Goal: Communication & Community: Connect with others

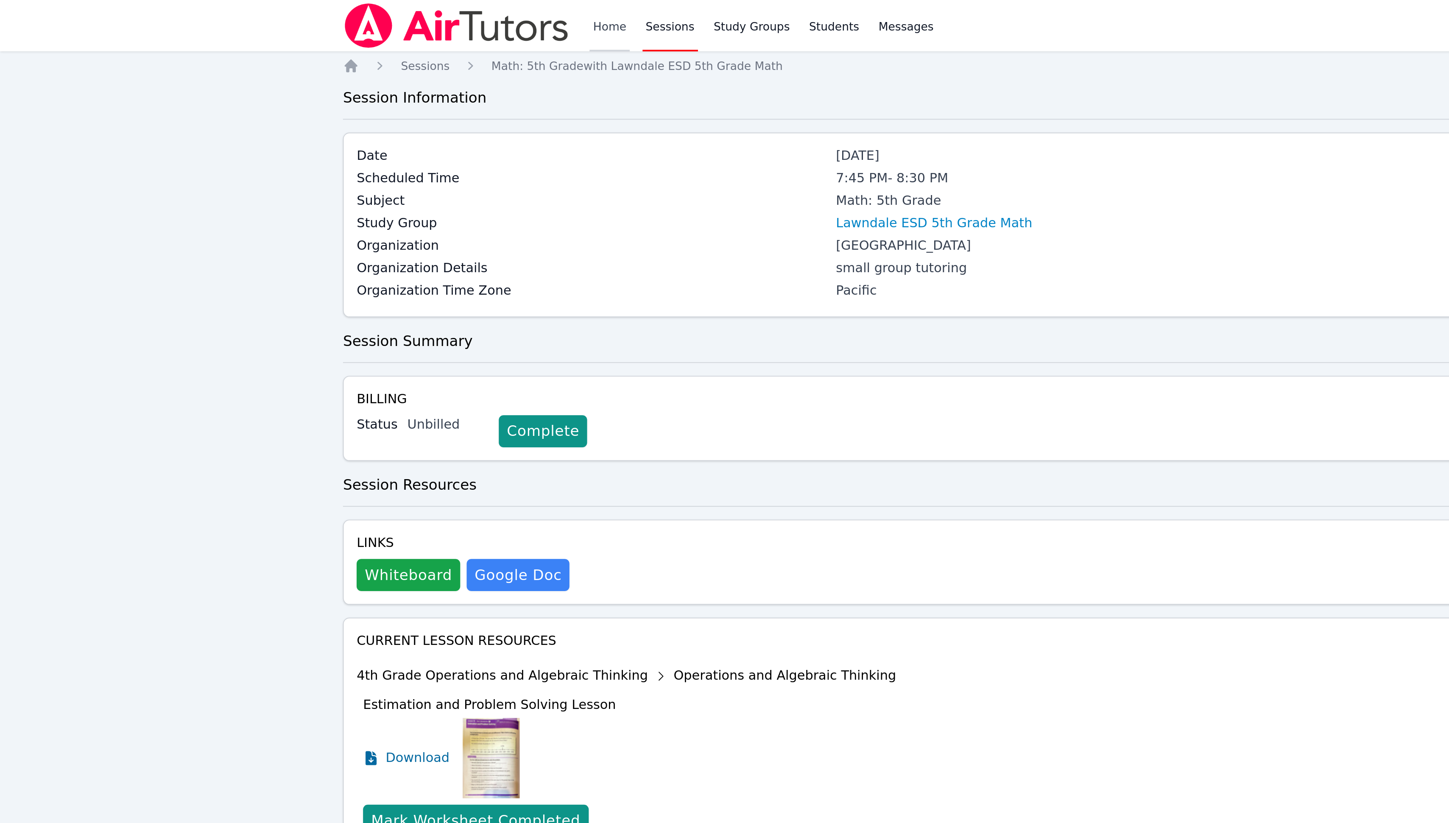
click at [320, 13] on link "Home" at bounding box center [321, 13] width 21 height 27
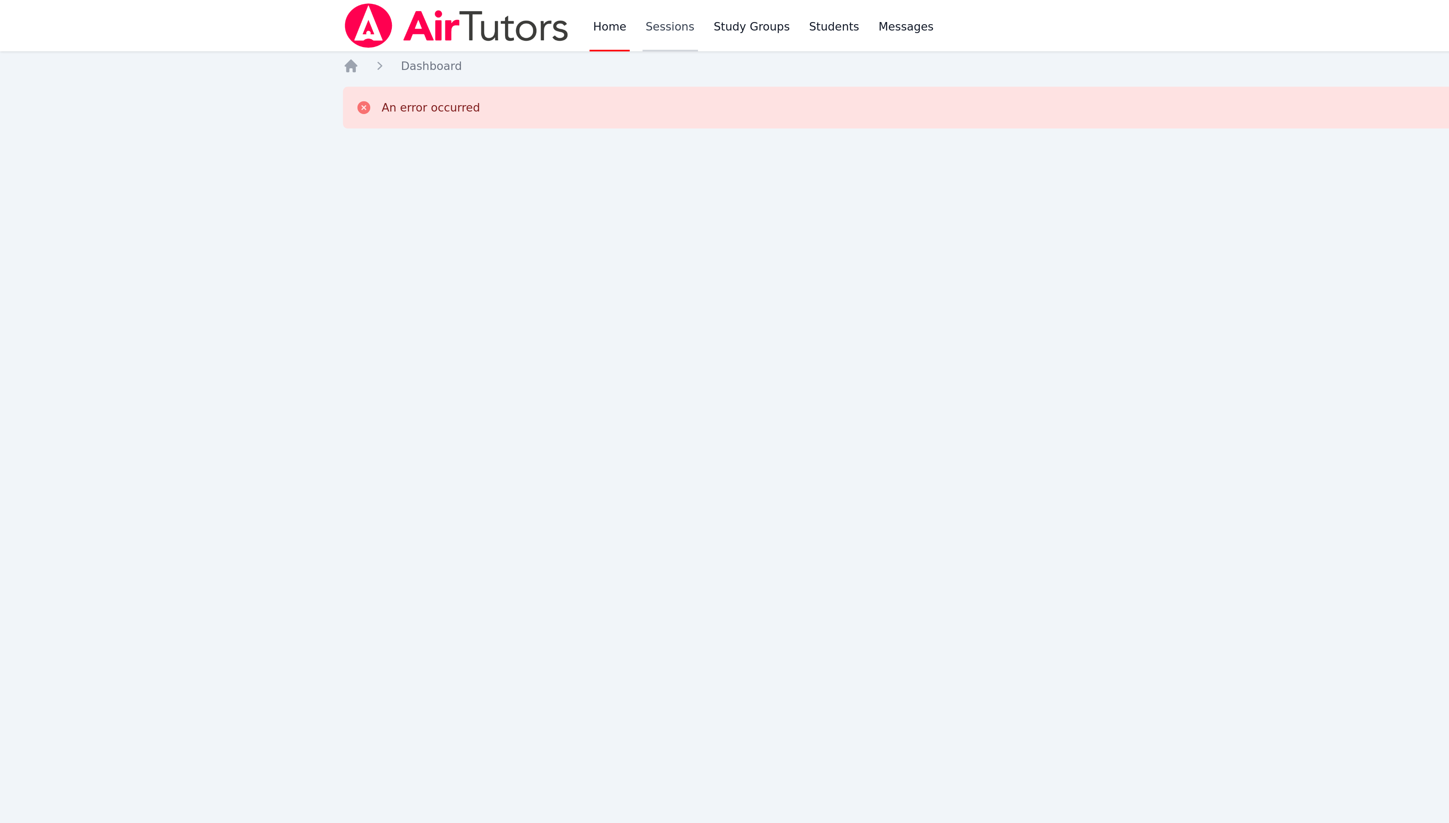
click at [349, 15] on link "Sessions" at bounding box center [353, 13] width 29 height 27
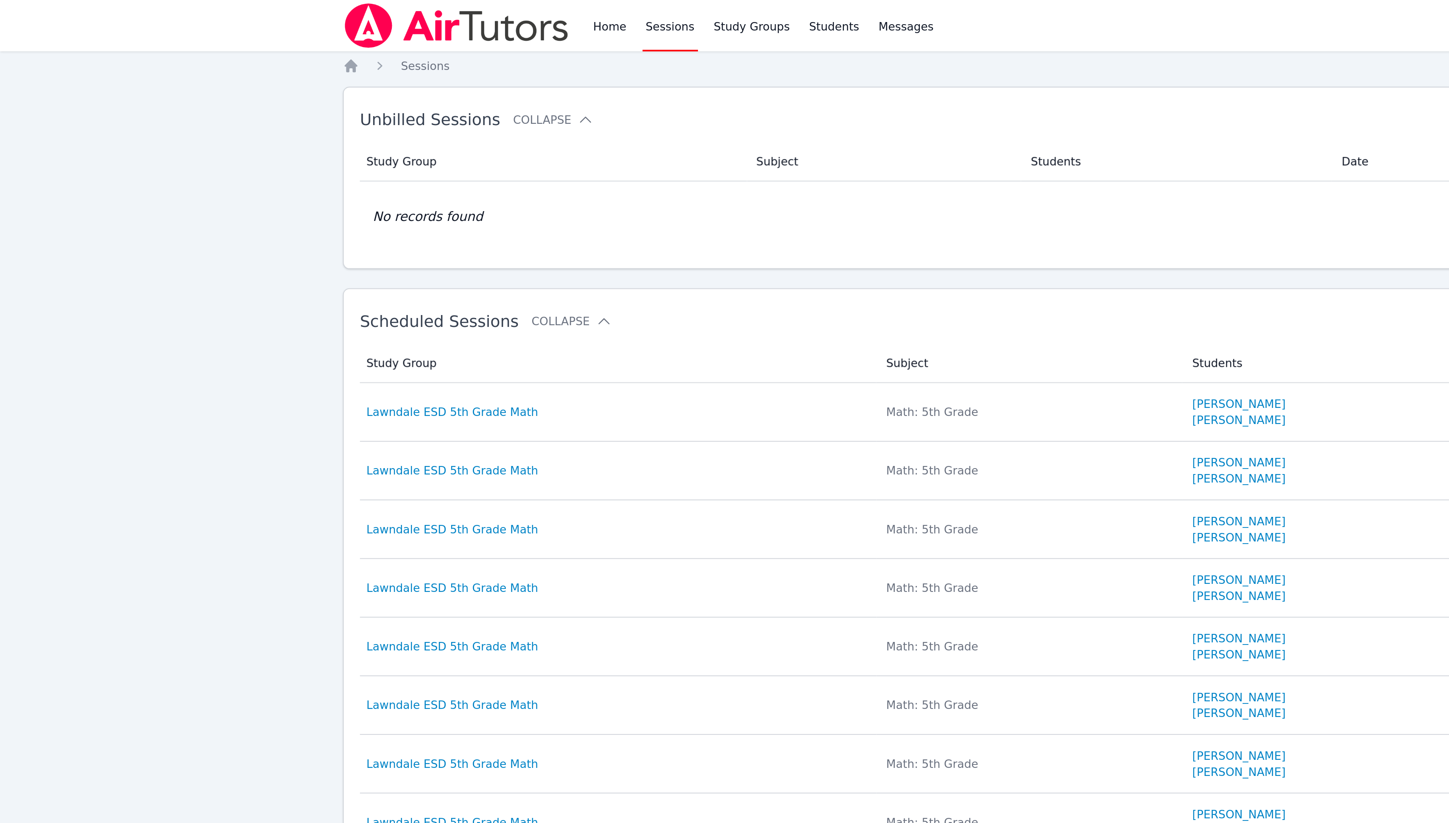
click at [254, 11] on img at bounding box center [241, 14] width 120 height 24
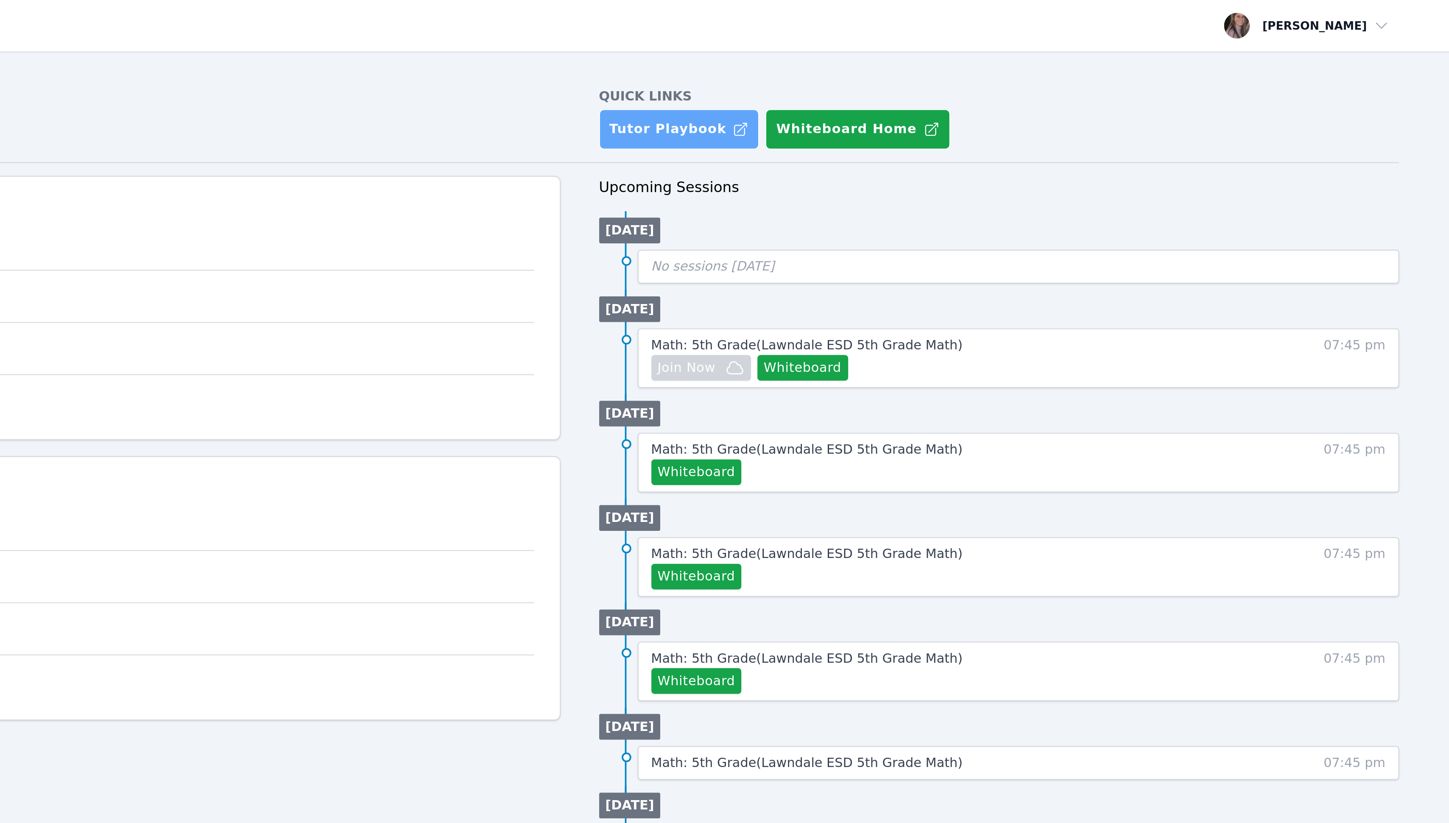
click at [878, 64] on link "Tutor Playbook" at bounding box center [888, 68] width 85 height 21
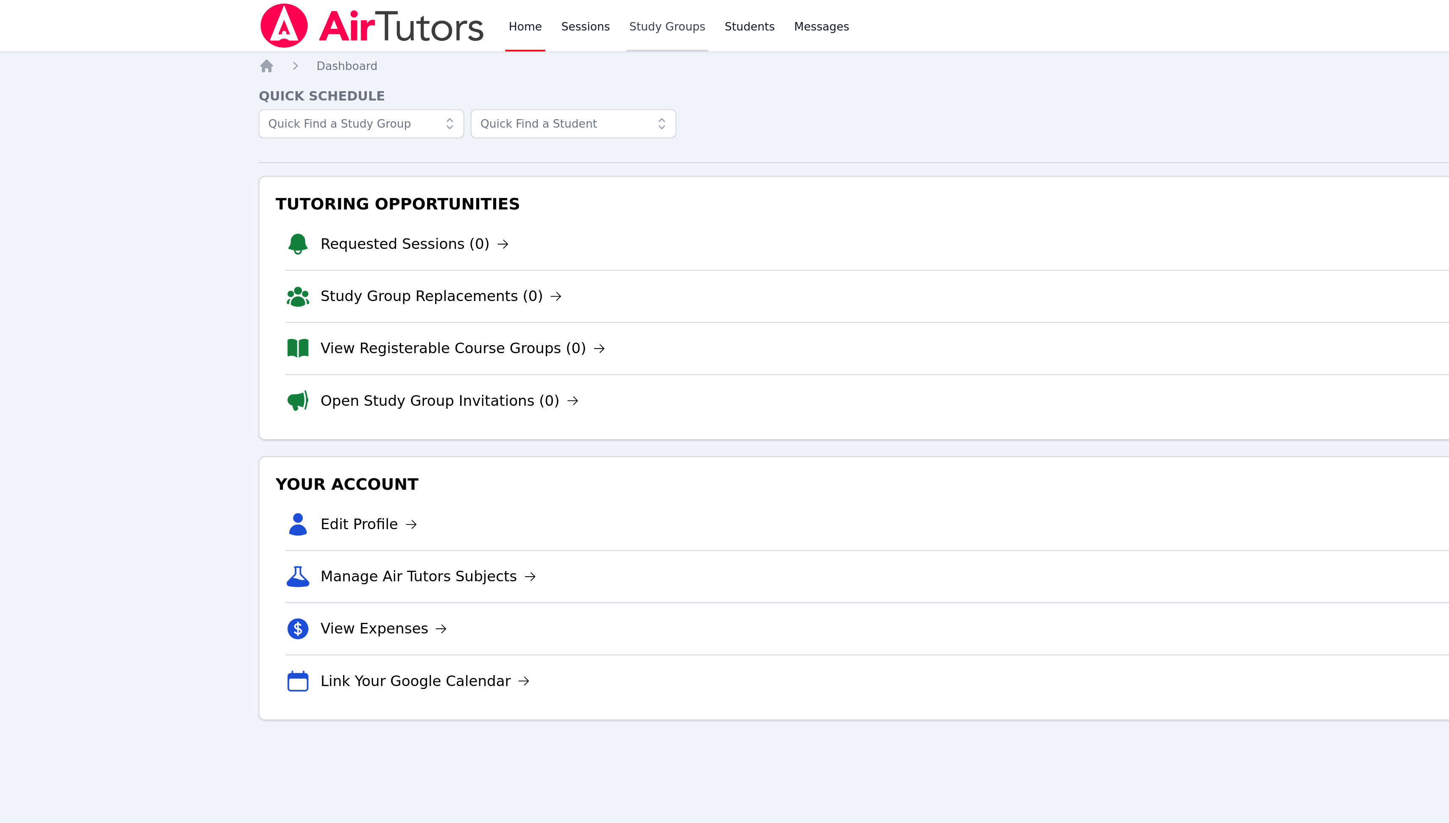
click at [388, 8] on link "Study Groups" at bounding box center [397, 13] width 44 height 27
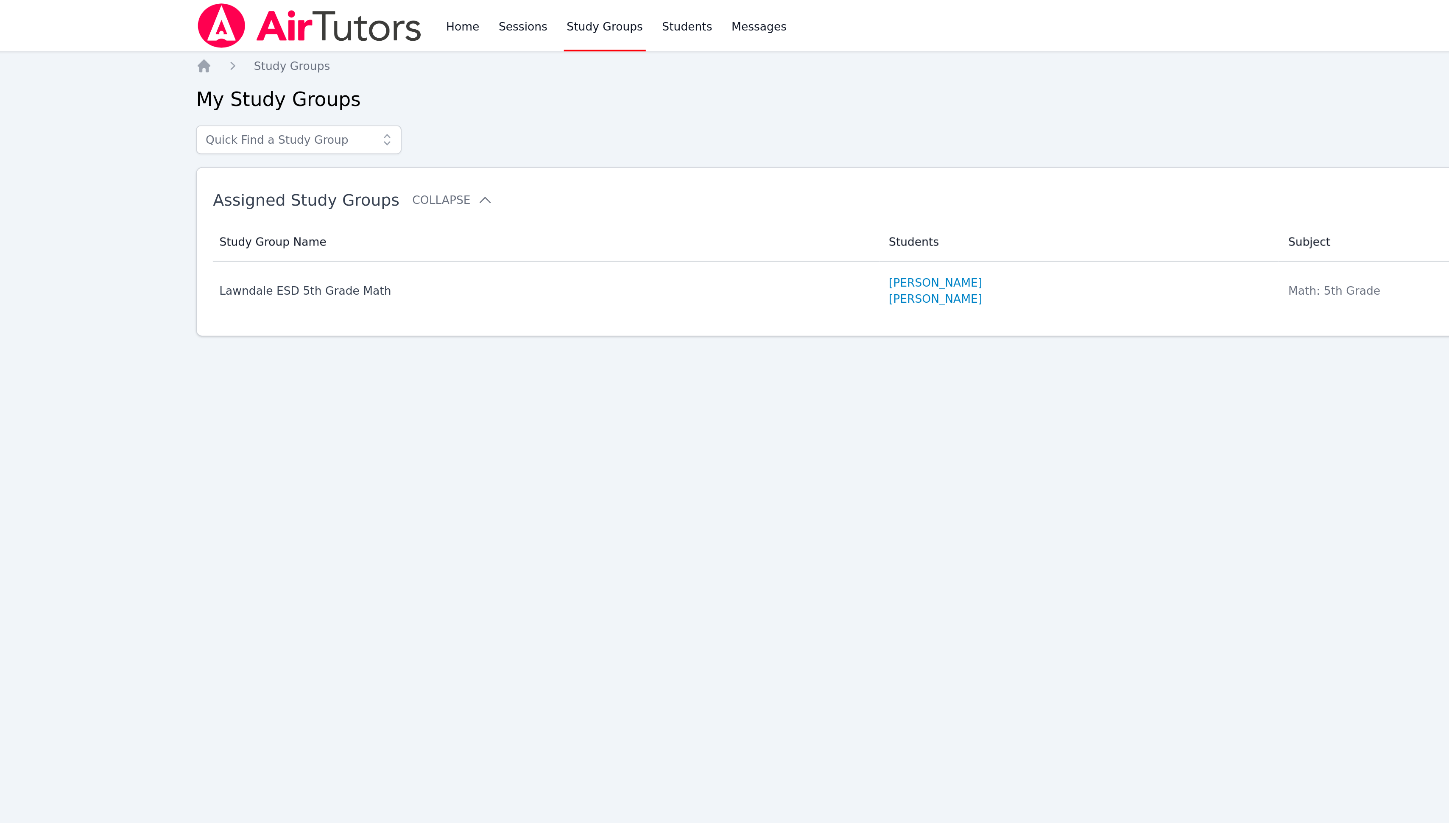
click at [573, 70] on div at bounding box center [724, 73] width 1087 height 15
click at [441, 16] on link "Students" at bounding box center [440, 13] width 30 height 27
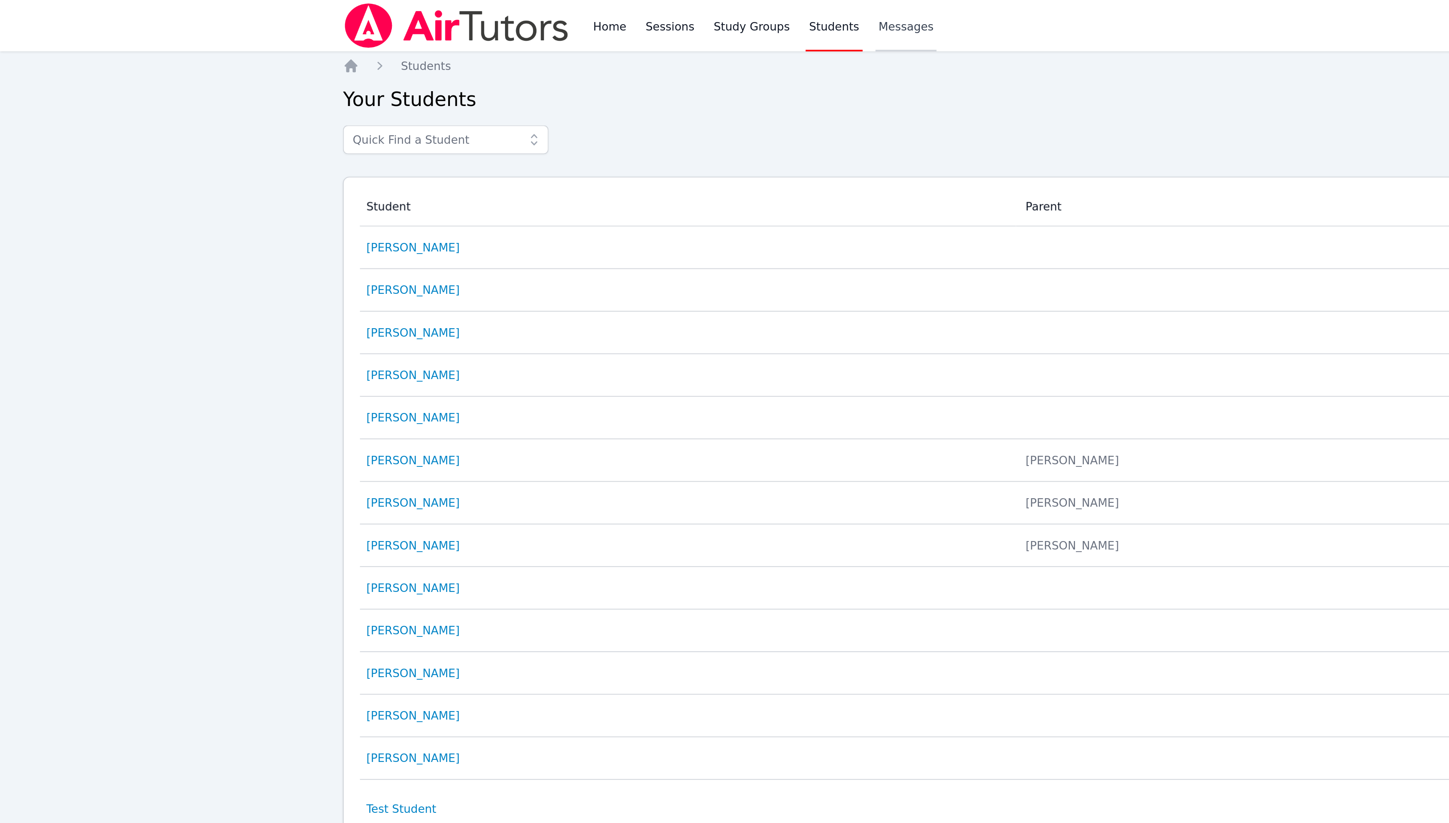
click at [477, 11] on span "Messages" at bounding box center [478, 14] width 29 height 8
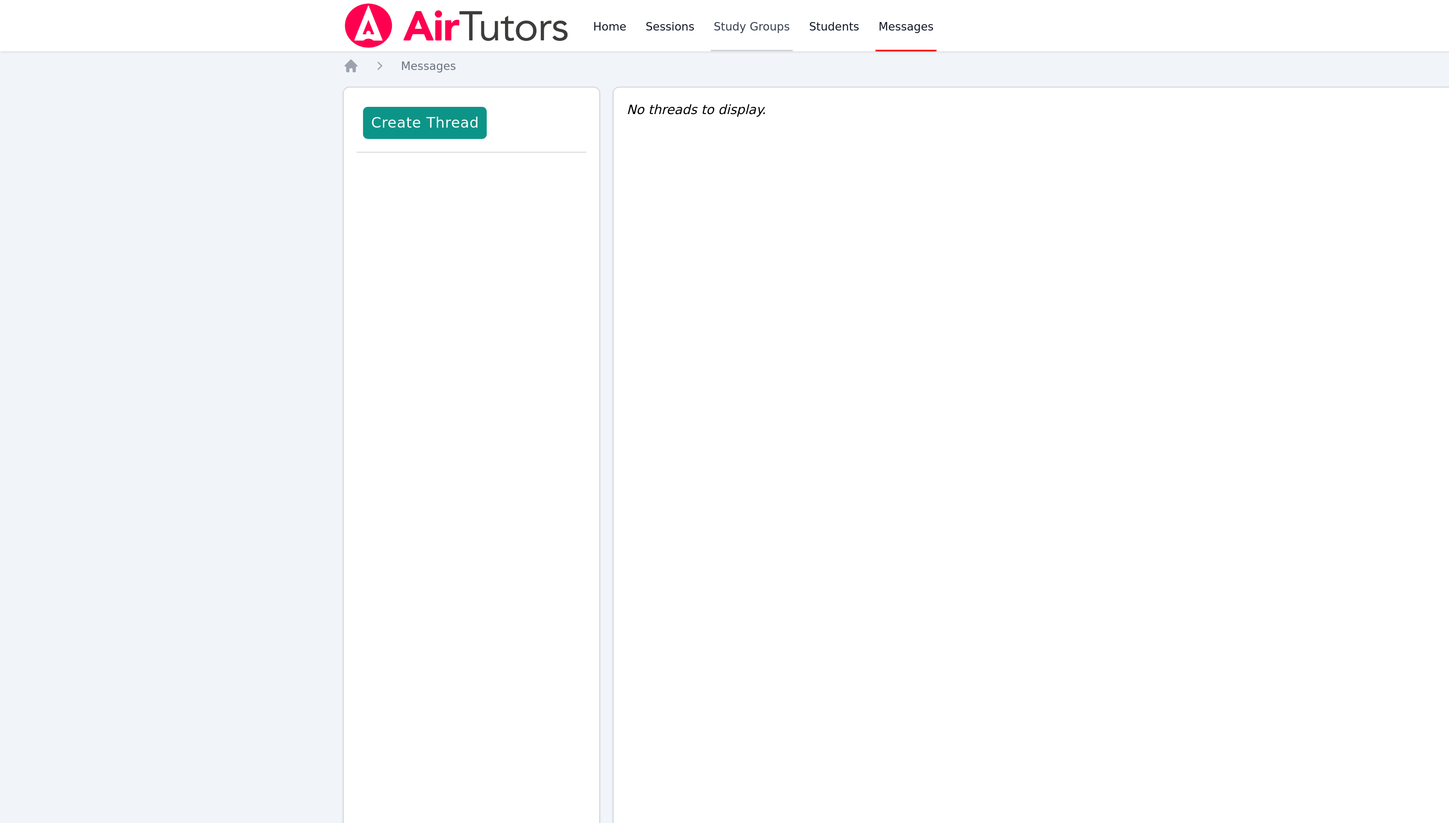
click at [405, 9] on link "Study Groups" at bounding box center [397, 13] width 44 height 27
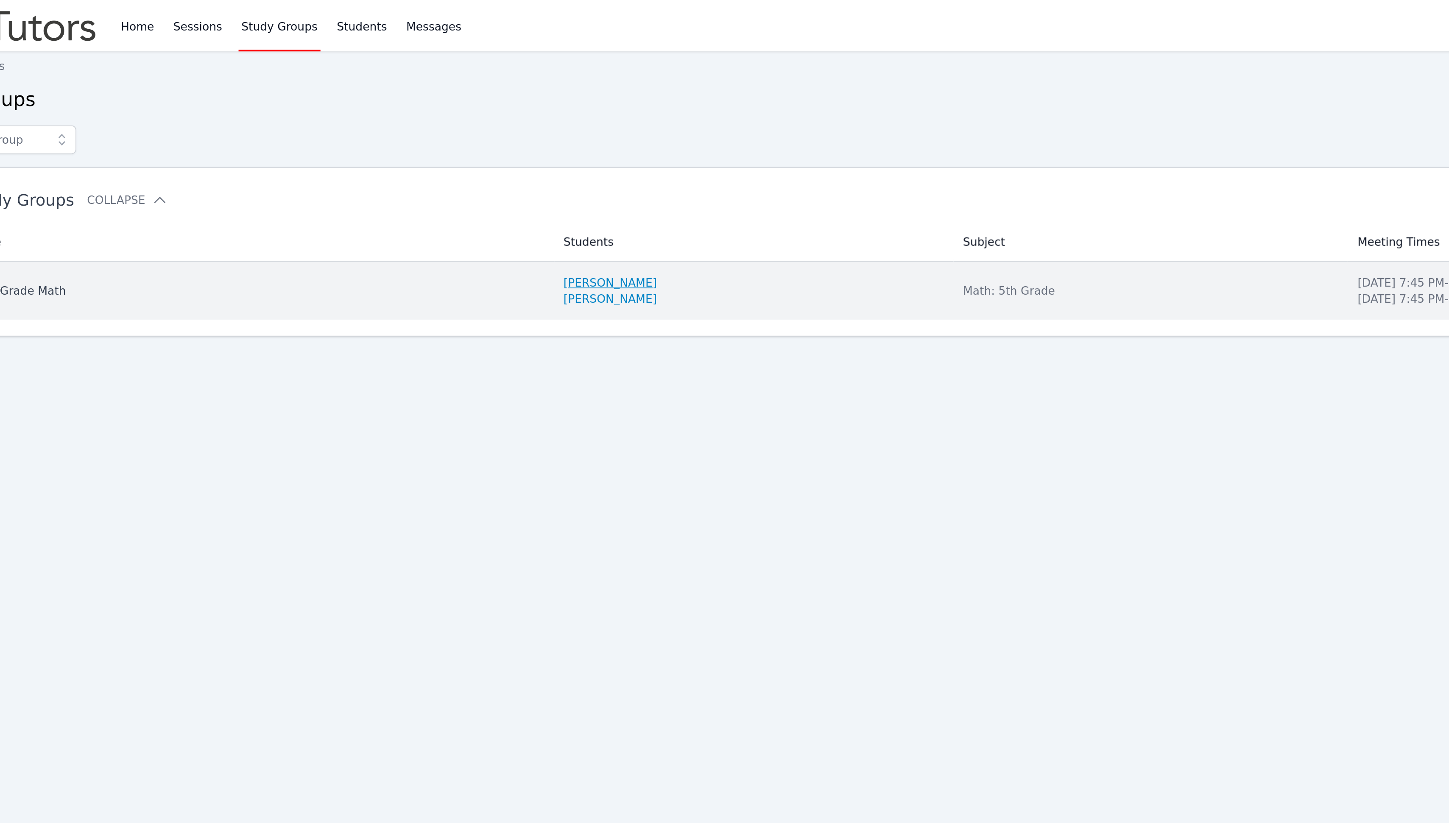
click at [575, 153] on link "[PERSON_NAME]" at bounding box center [571, 149] width 49 height 8
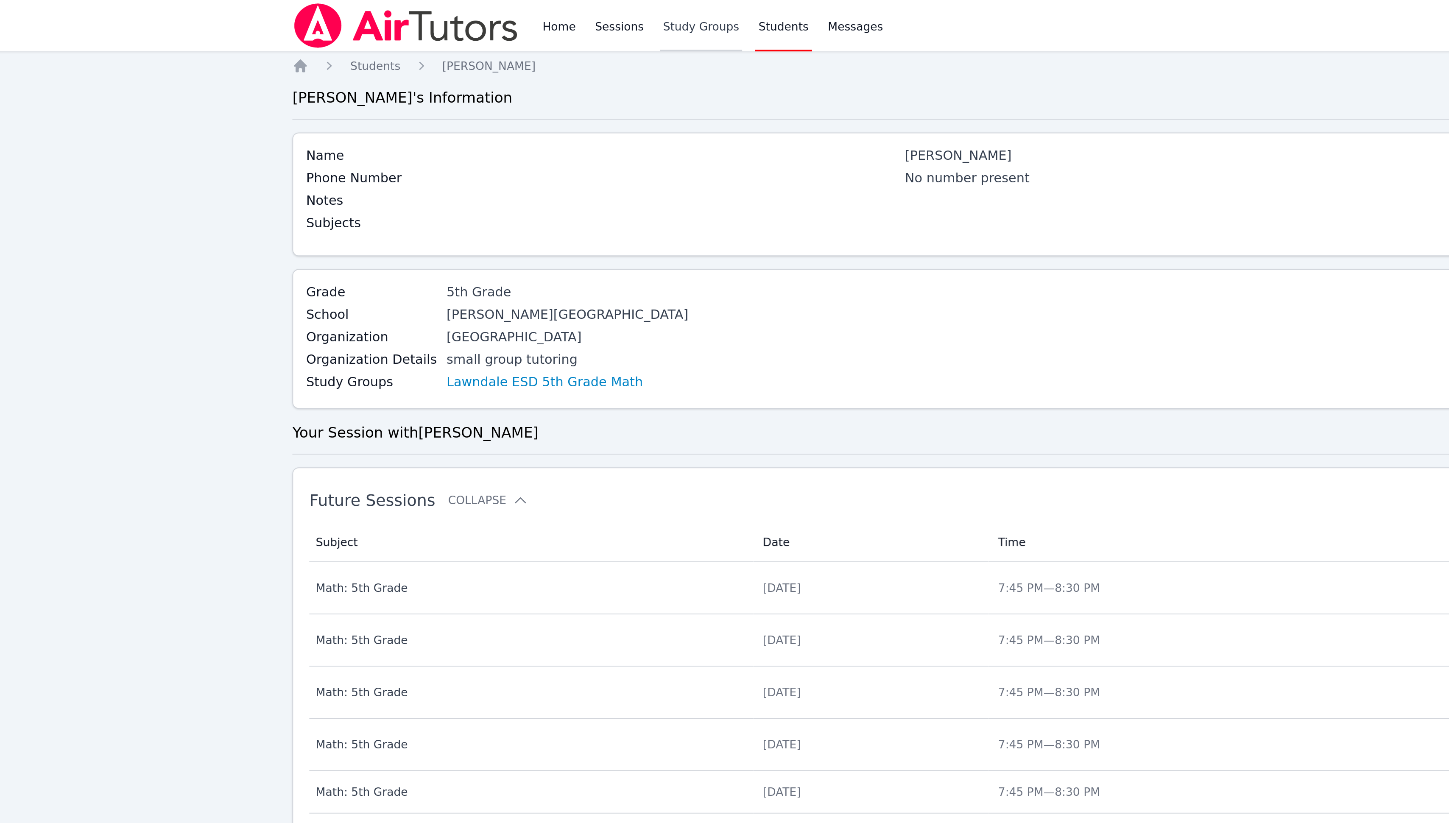
click at [392, 11] on link "Study Groups" at bounding box center [397, 13] width 44 height 27
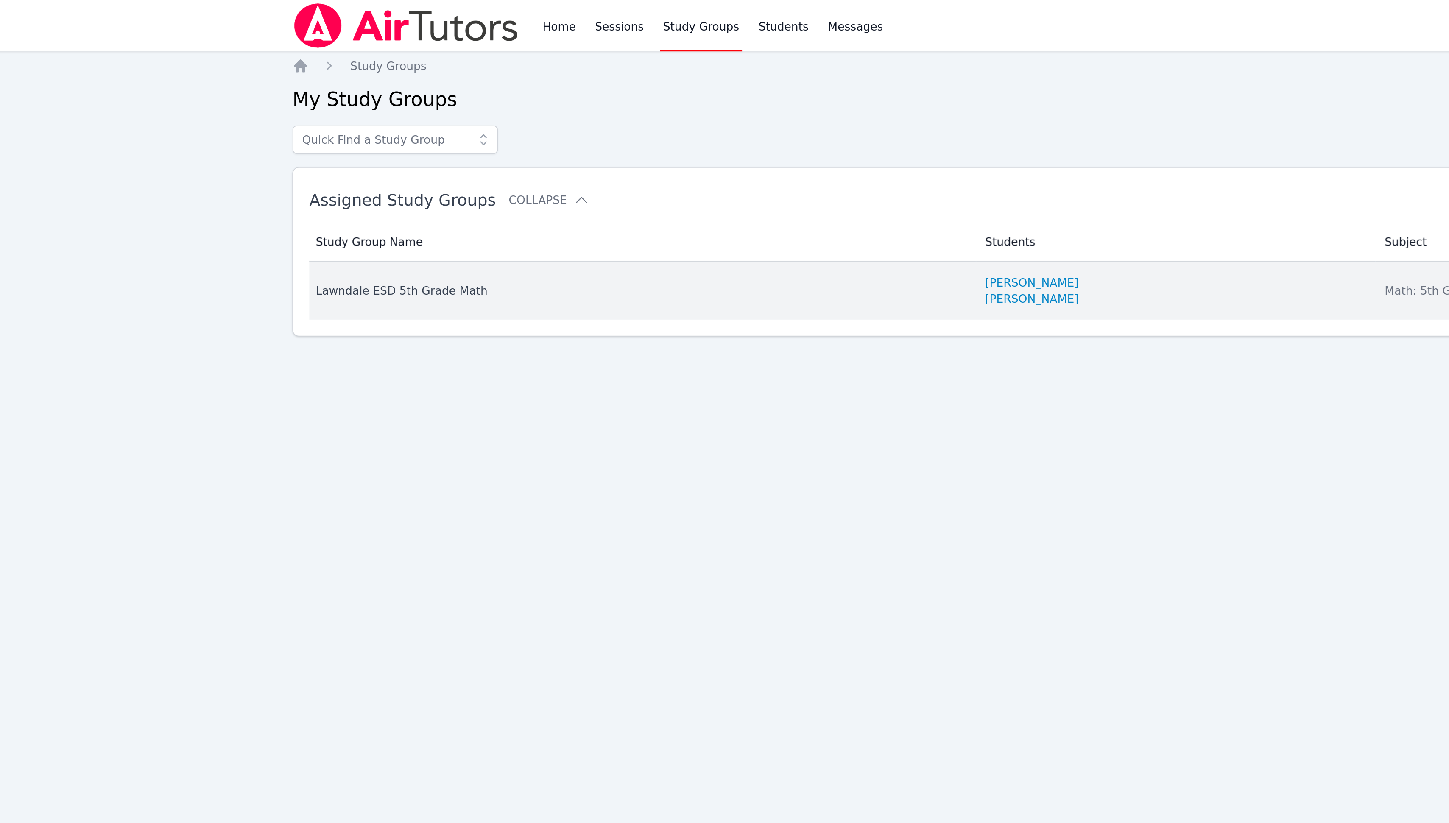
click at [276, 153] on div "Lawndale ESD 5th Grade Math" at bounding box center [364, 153] width 343 height 8
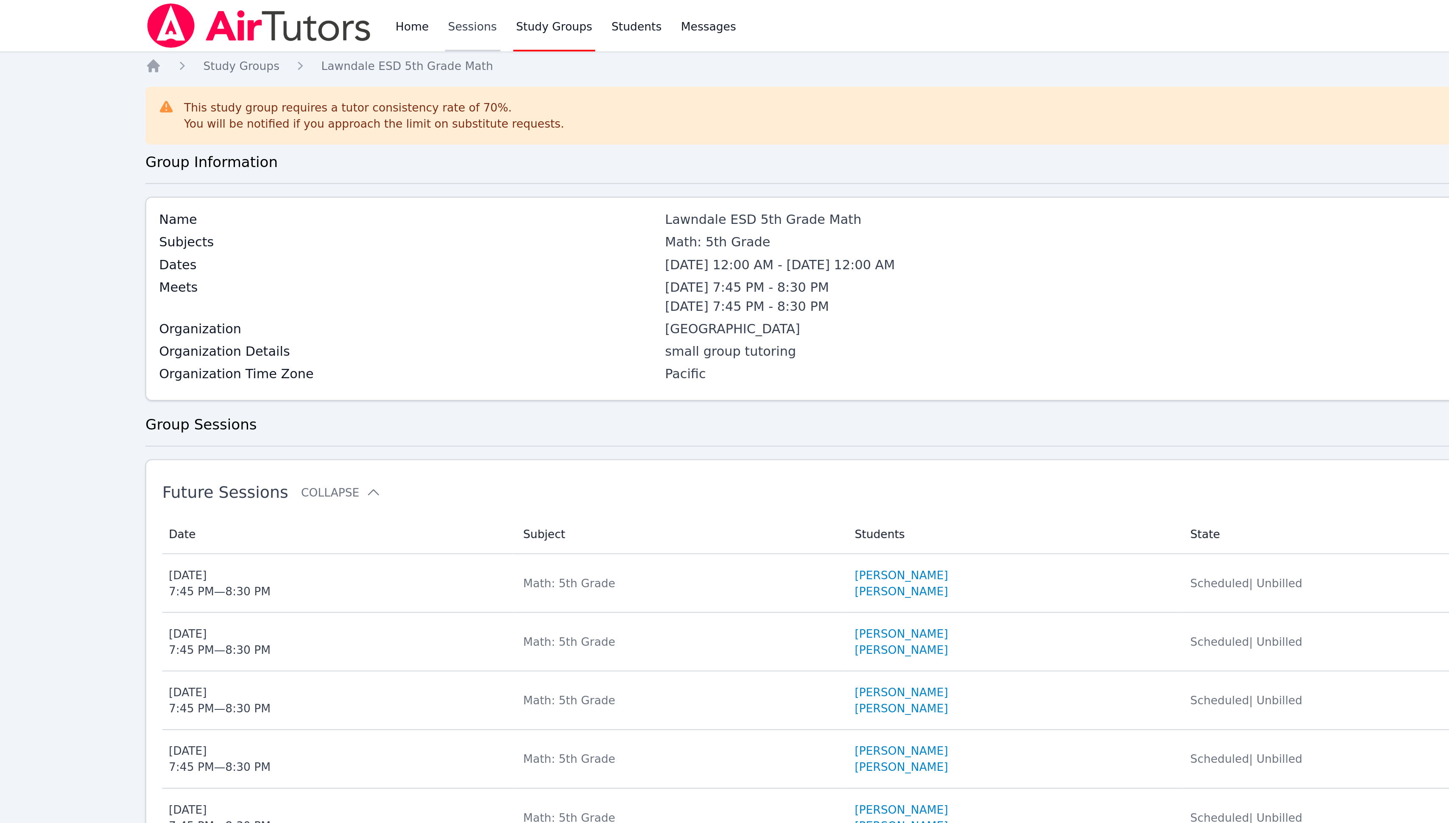
click at [353, 16] on link "Sessions" at bounding box center [353, 13] width 29 height 27
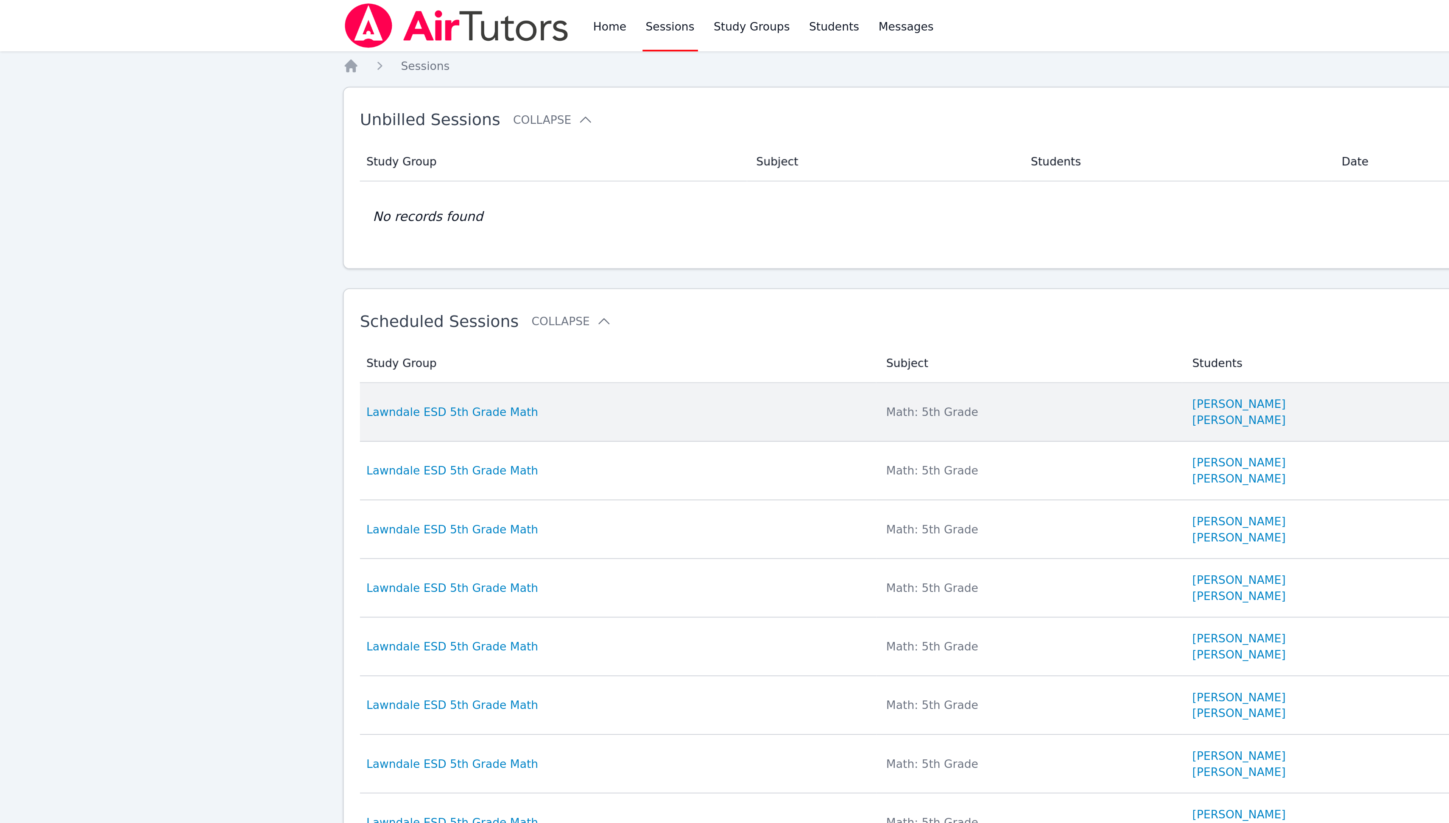
click at [271, 214] on td "Study Group Lawndale ESD 5th Grade Math" at bounding box center [326, 217] width 273 height 31
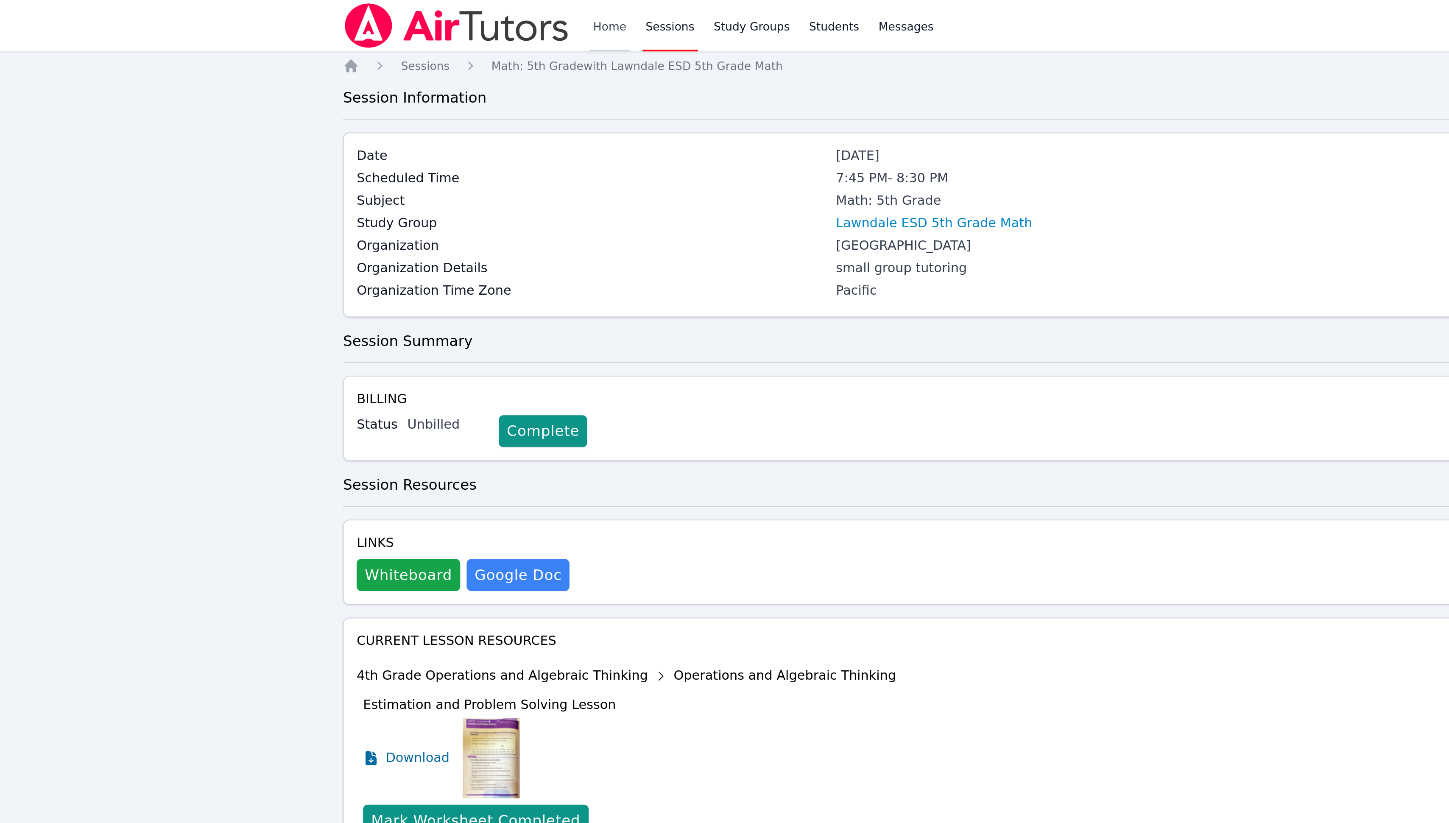
click at [314, 16] on link "Home" at bounding box center [321, 13] width 21 height 27
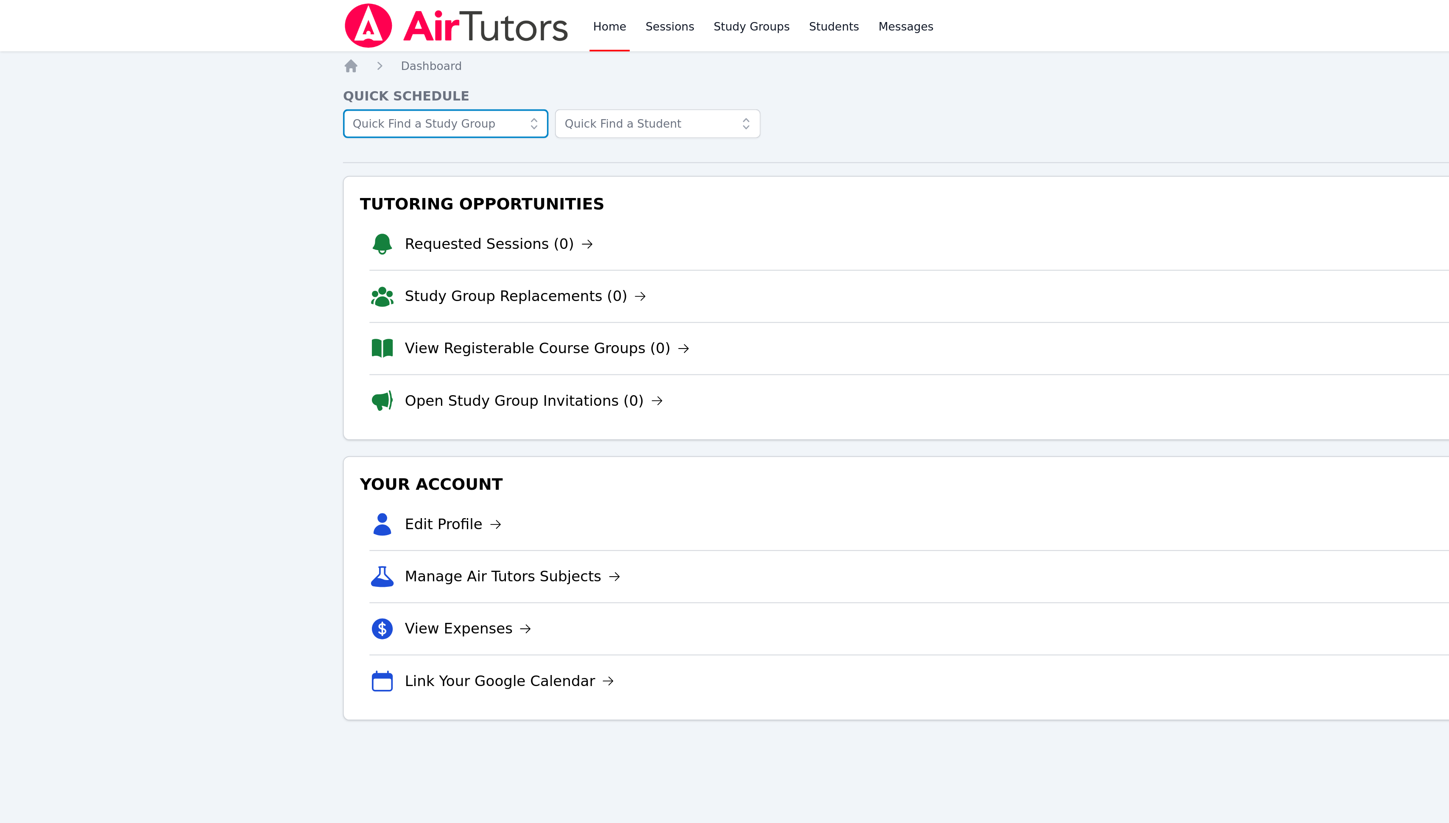
click at [247, 64] on input "text" at bounding box center [235, 65] width 109 height 15
click at [262, 83] on span "Lawndale ESD 5th Grade Math" at bounding box center [235, 84] width 98 height 8
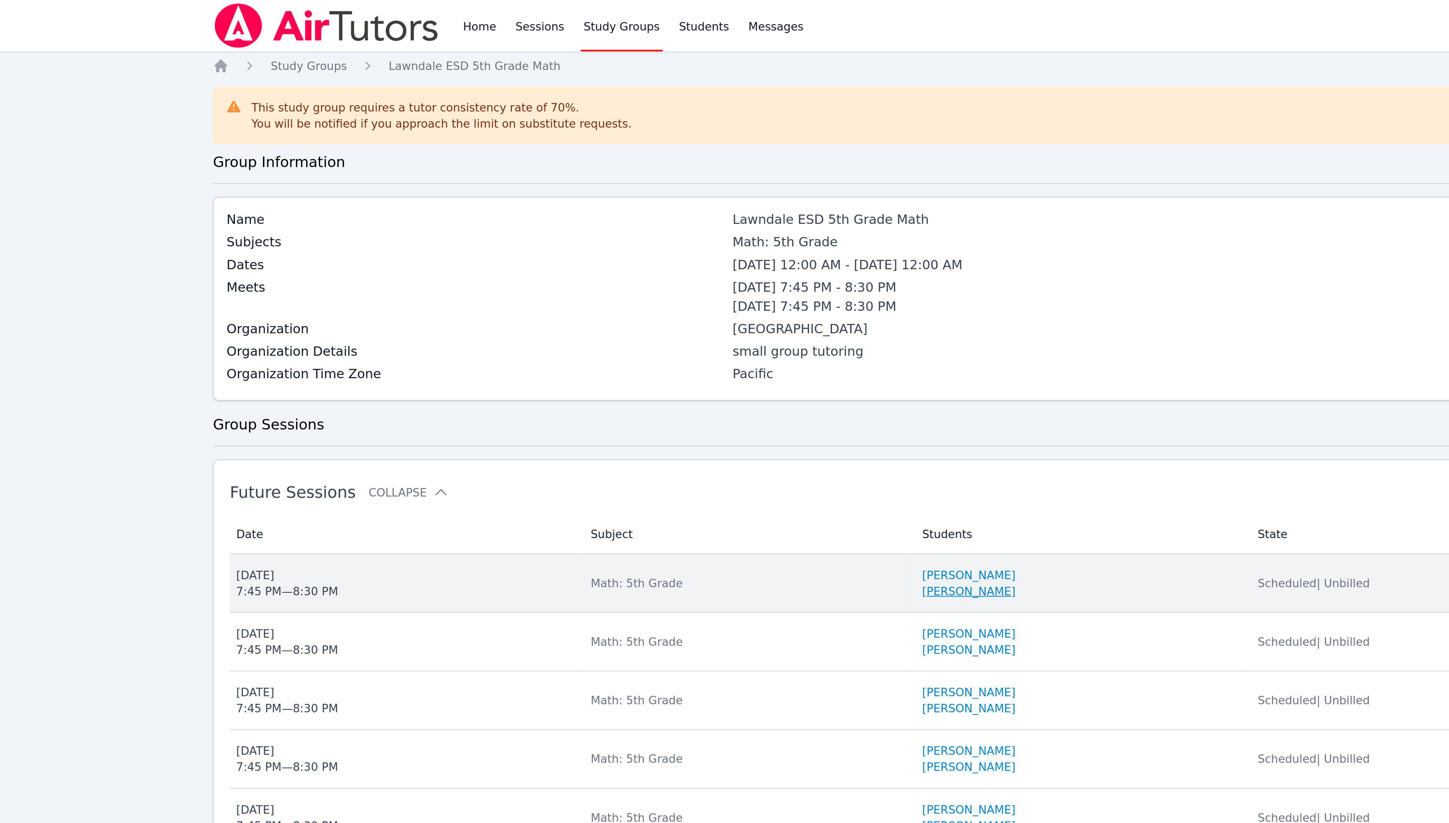
click at [581, 316] on link "[PERSON_NAME]" at bounding box center [580, 312] width 49 height 8
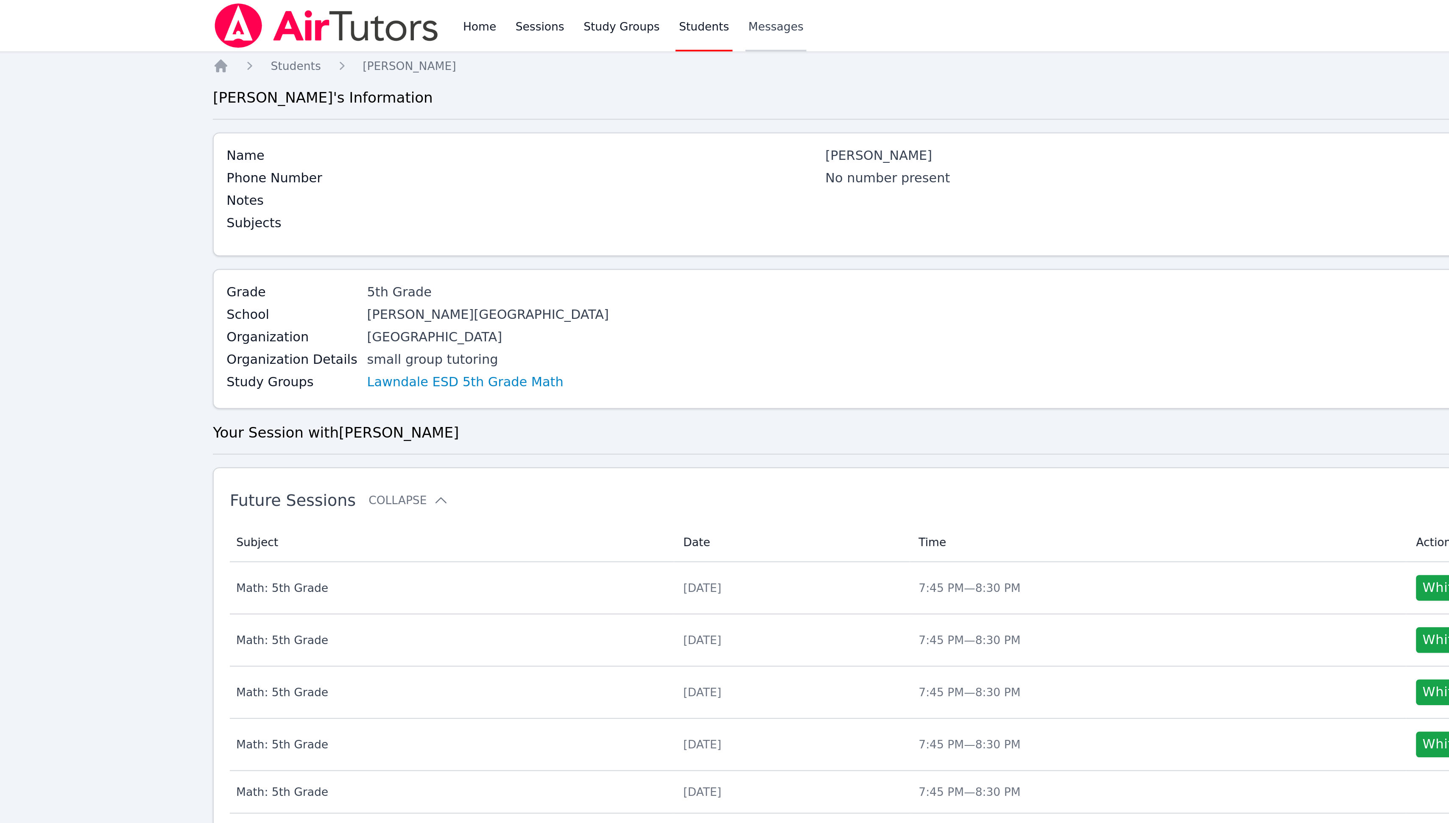
click at [478, 14] on span "Messages" at bounding box center [478, 14] width 29 height 8
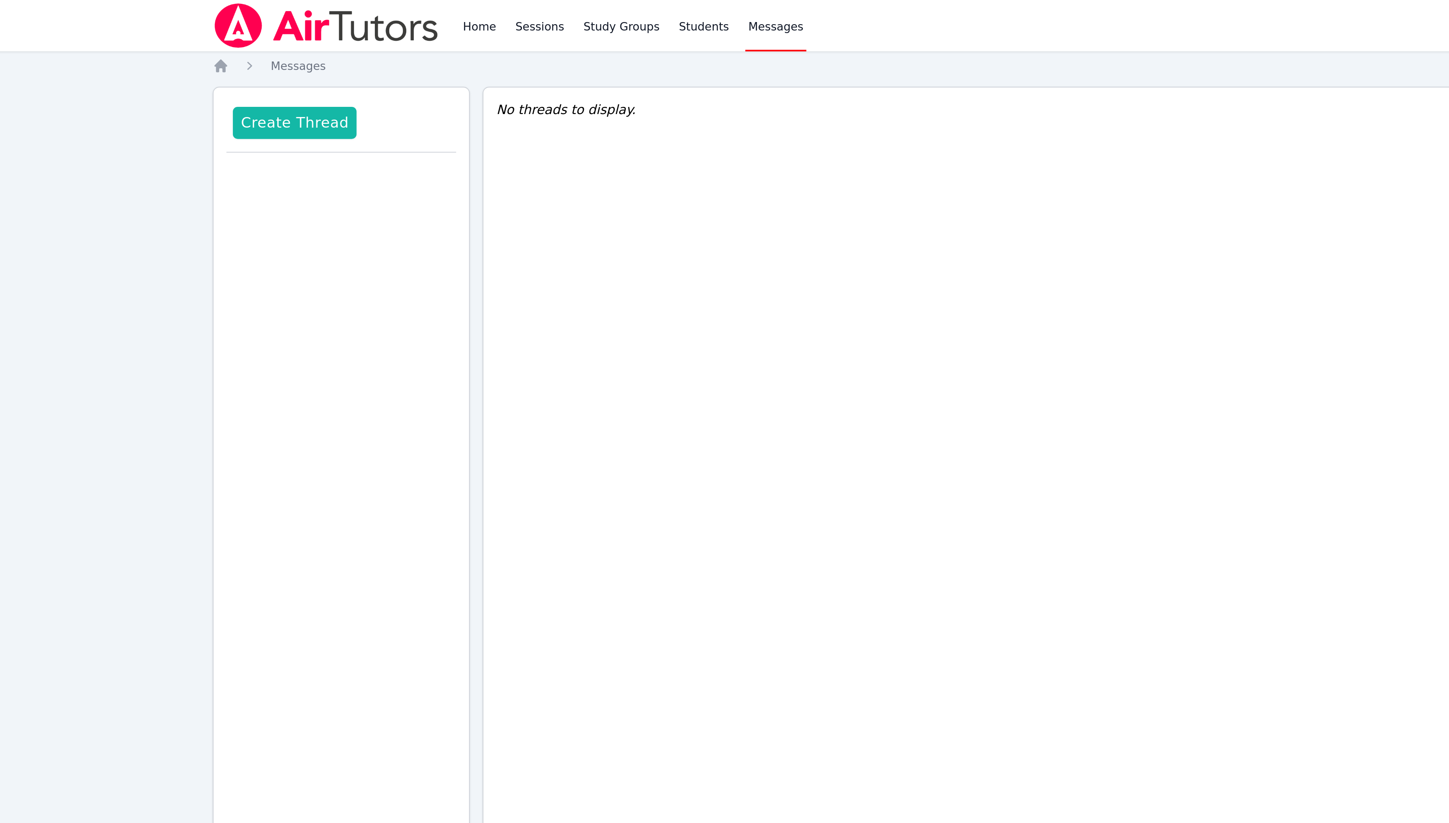
click at [235, 69] on button "Create Thread" at bounding box center [224, 64] width 65 height 17
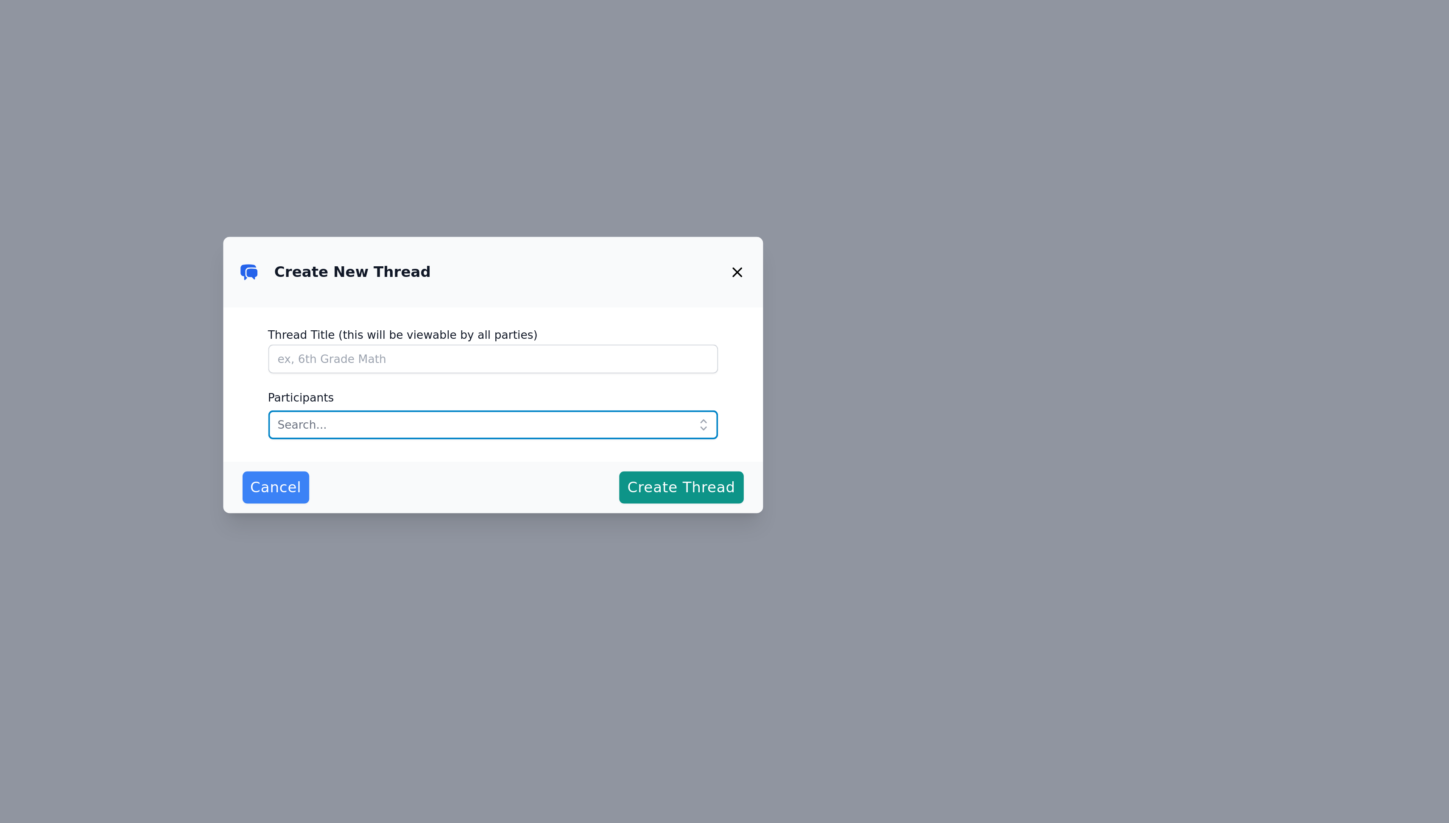
click at [660, 437] on input "text" at bounding box center [725, 437] width 238 height 15
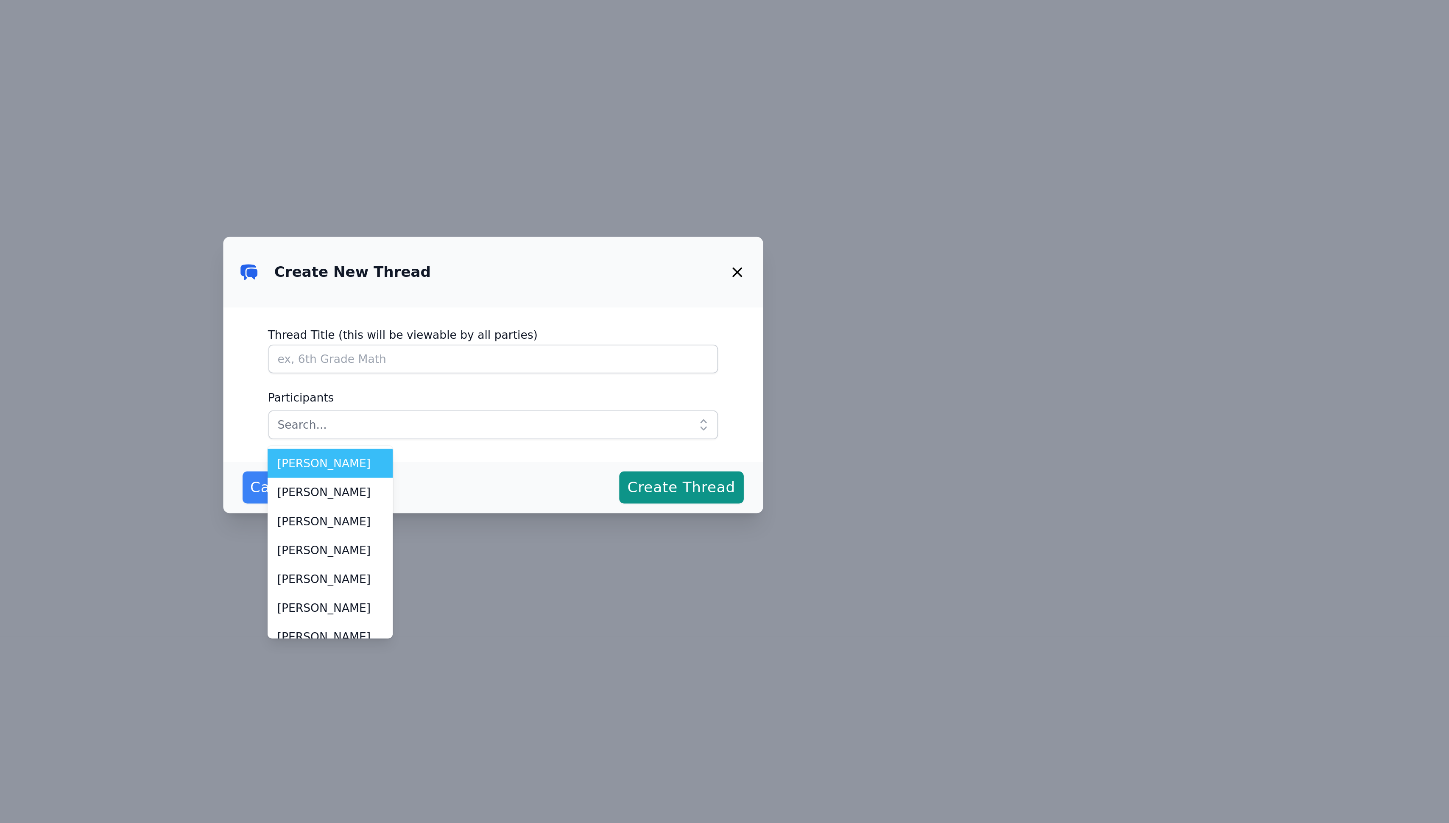
click at [893, 415] on div "Create New Thread Thread Title (this will be viewable by all parties) Participa…" at bounding box center [724, 411] width 1449 height 823
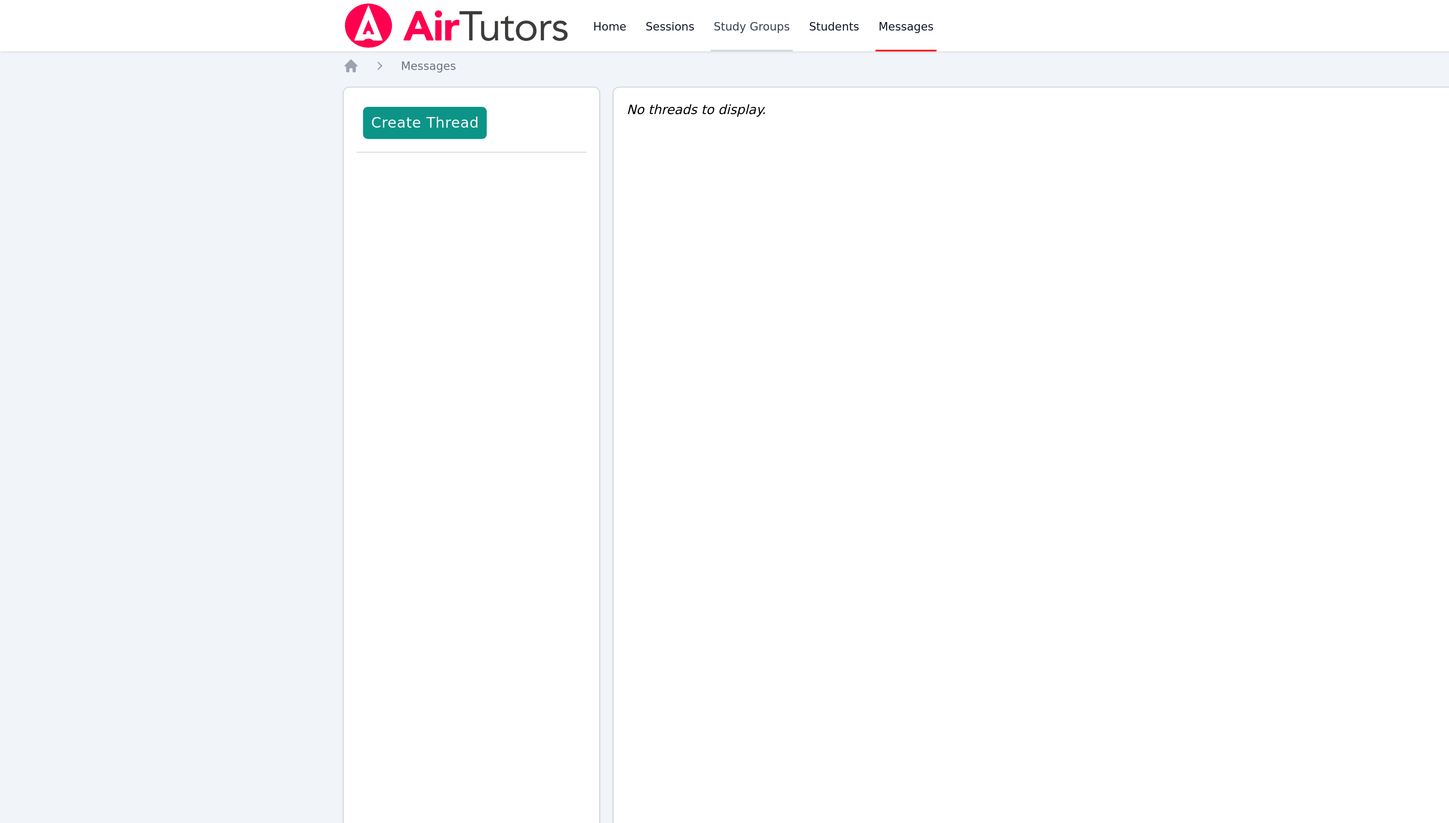
click at [388, 13] on link "Study Groups" at bounding box center [397, 13] width 44 height 27
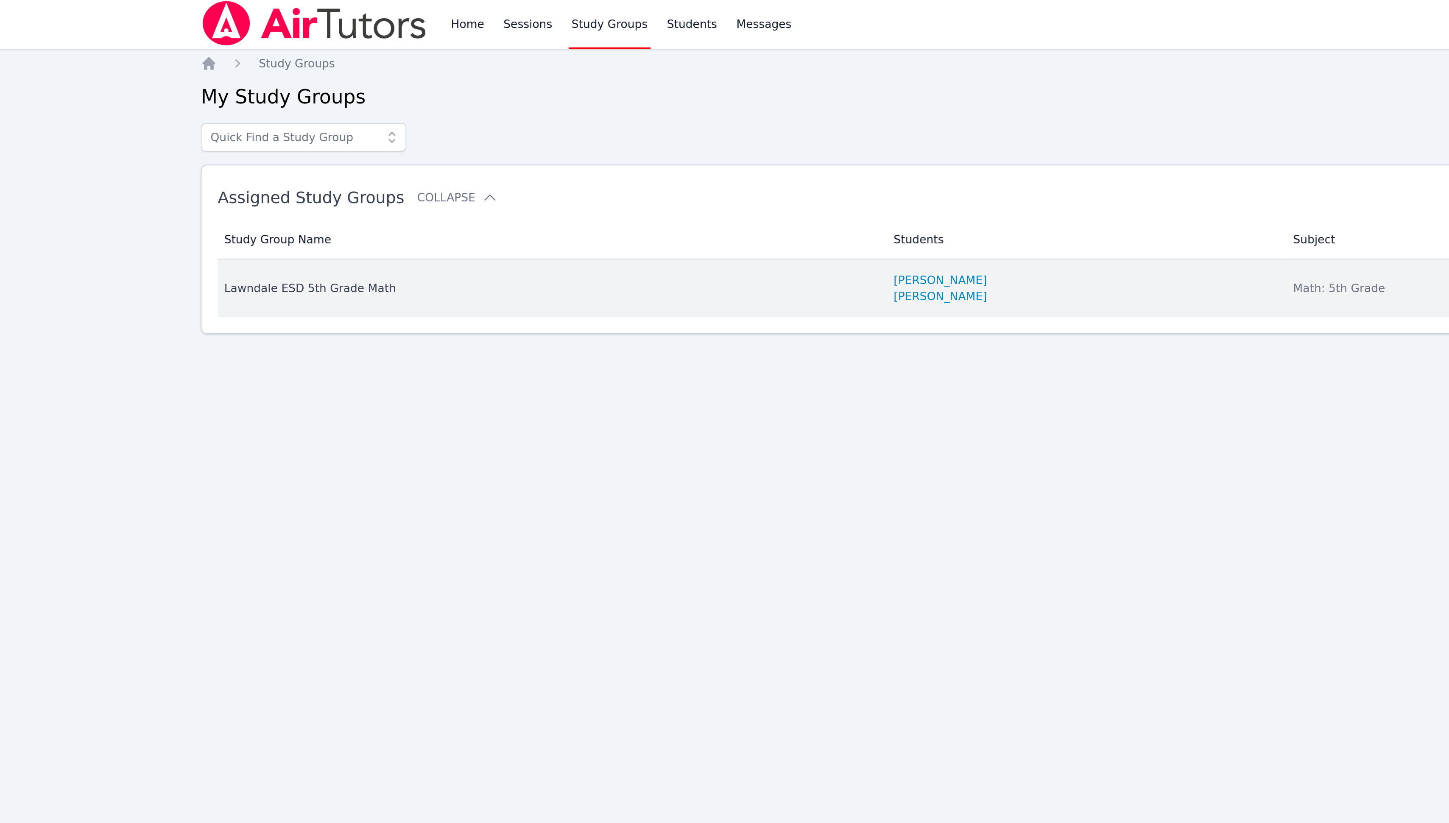
click at [425, 162] on td "Study Group Name Lawndale ESD 5th Grade Math" at bounding box center [366, 153] width 352 height 31
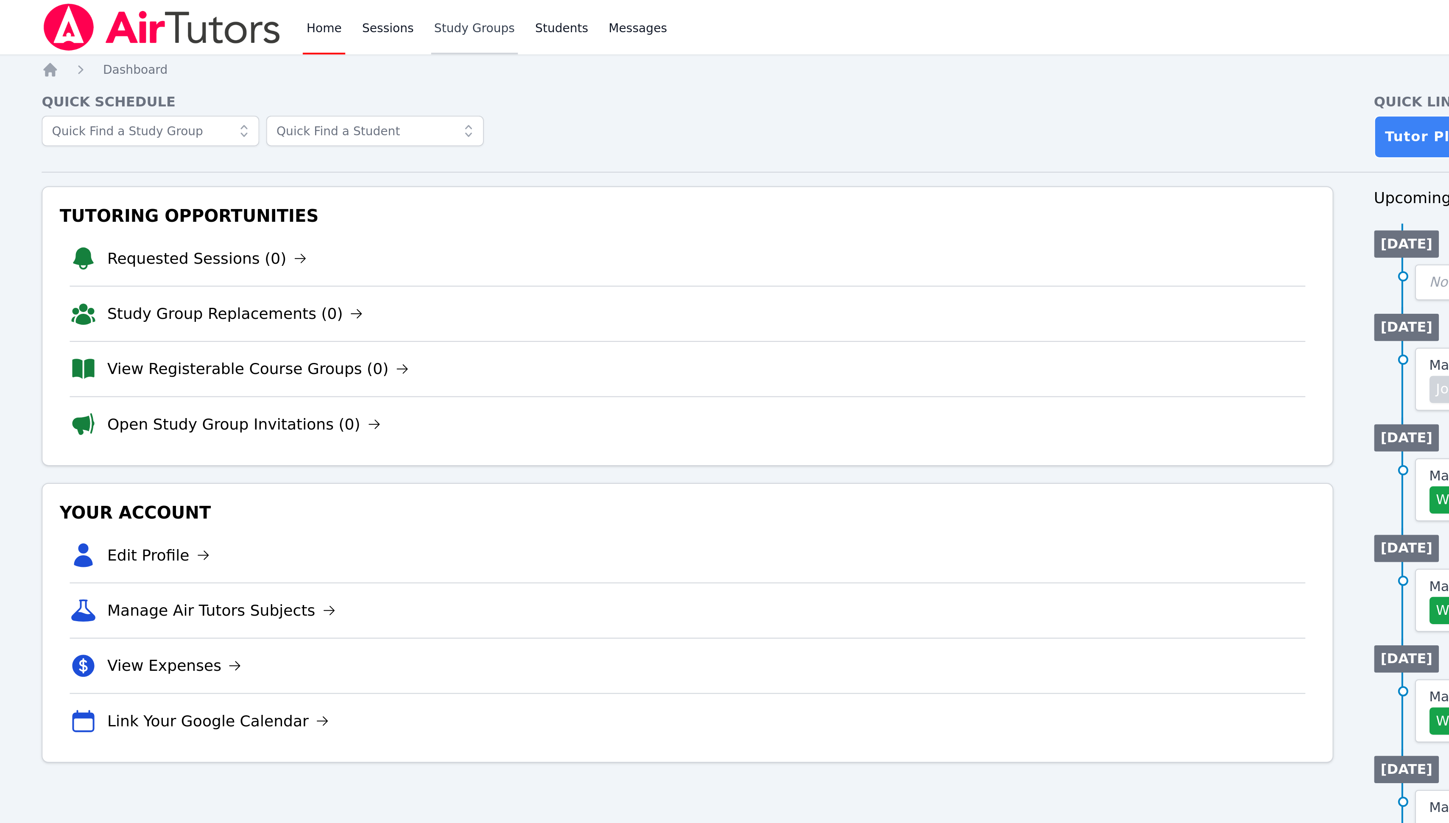
click at [405, 14] on link "Study Groups" at bounding box center [397, 13] width 44 height 27
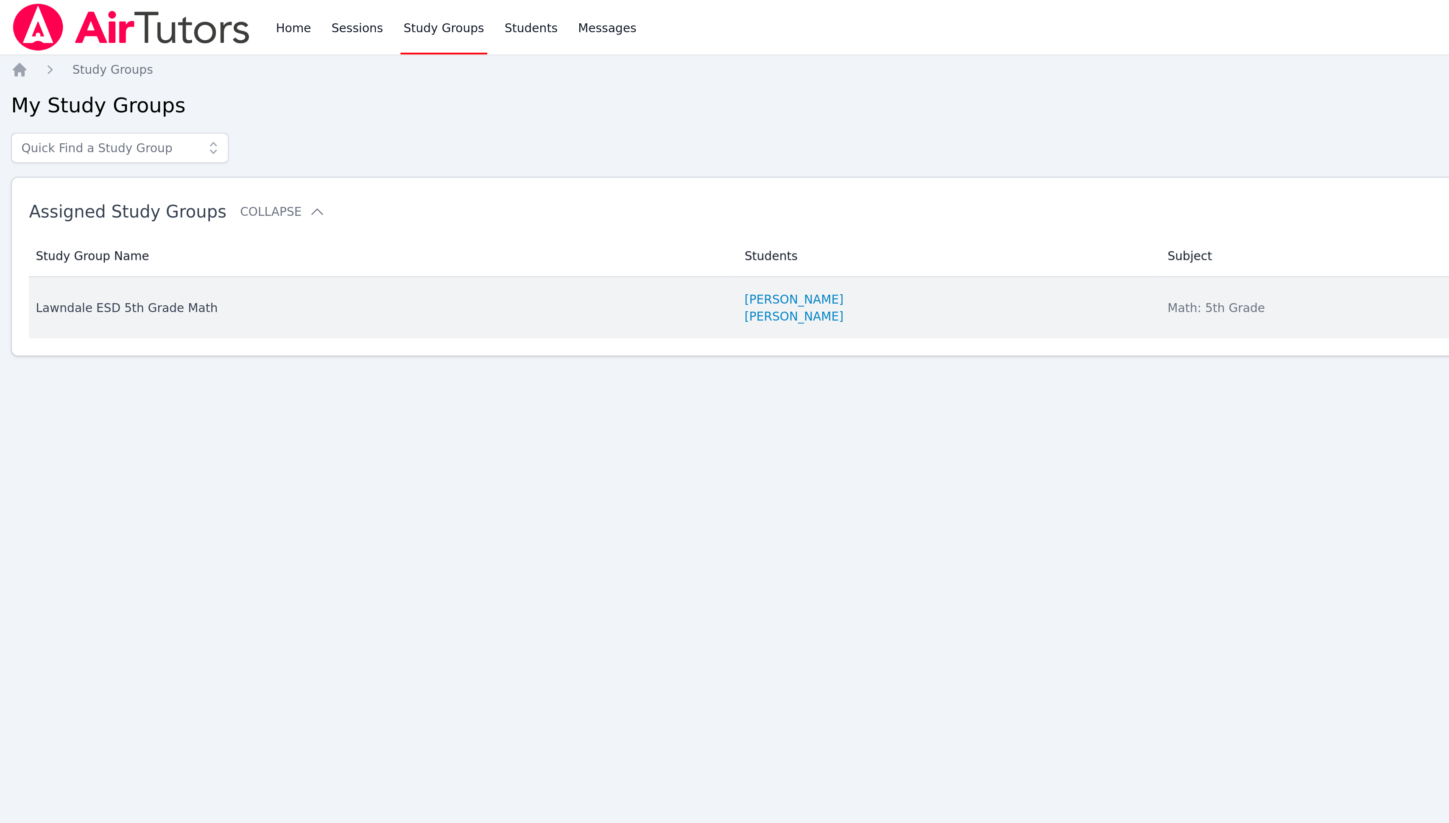
click at [266, 151] on div "Lawndale ESD 5th Grade Math" at bounding box center [364, 153] width 343 height 8
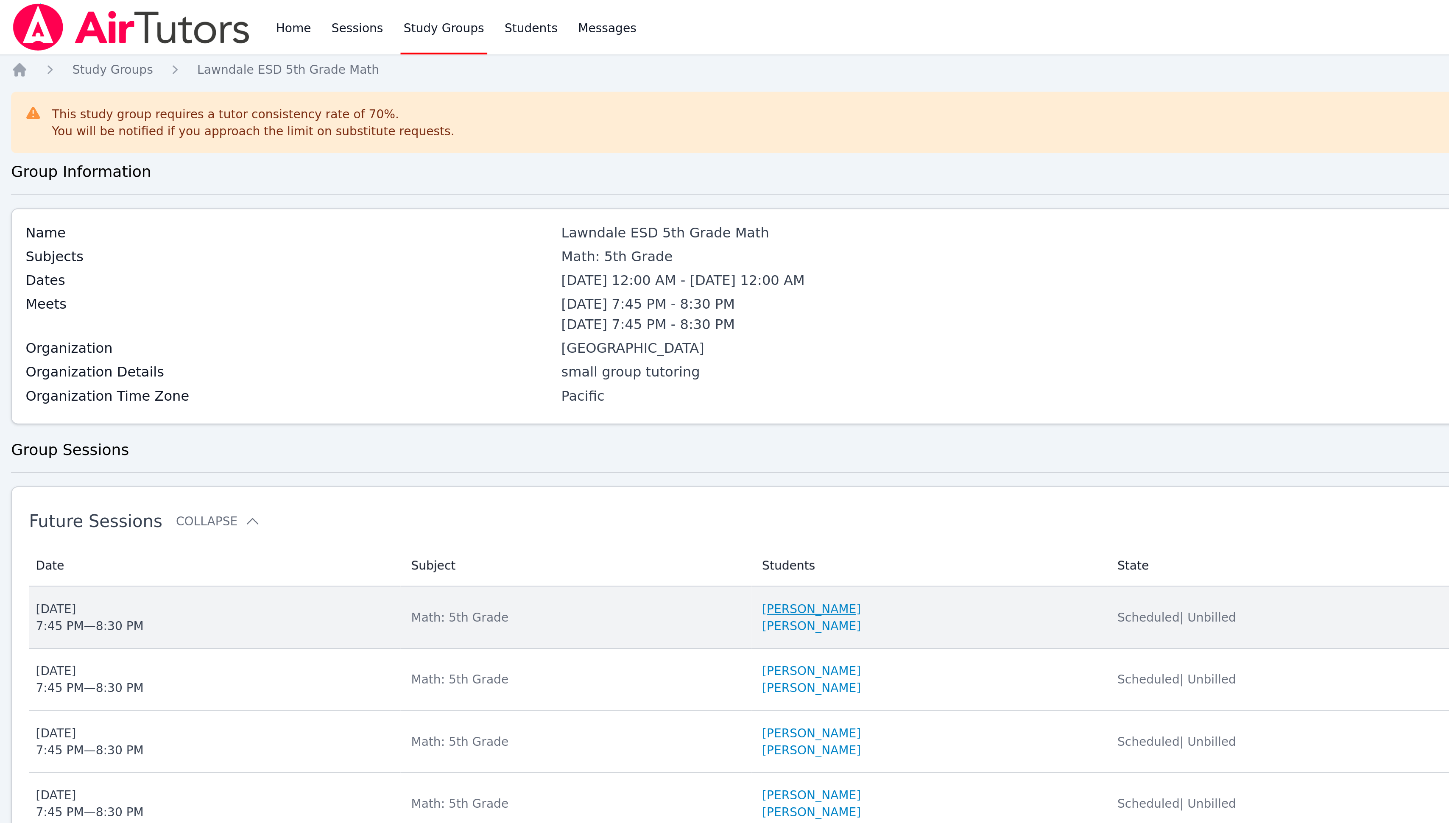
click at [574, 308] on link "[PERSON_NAME]" at bounding box center [580, 303] width 49 height 8
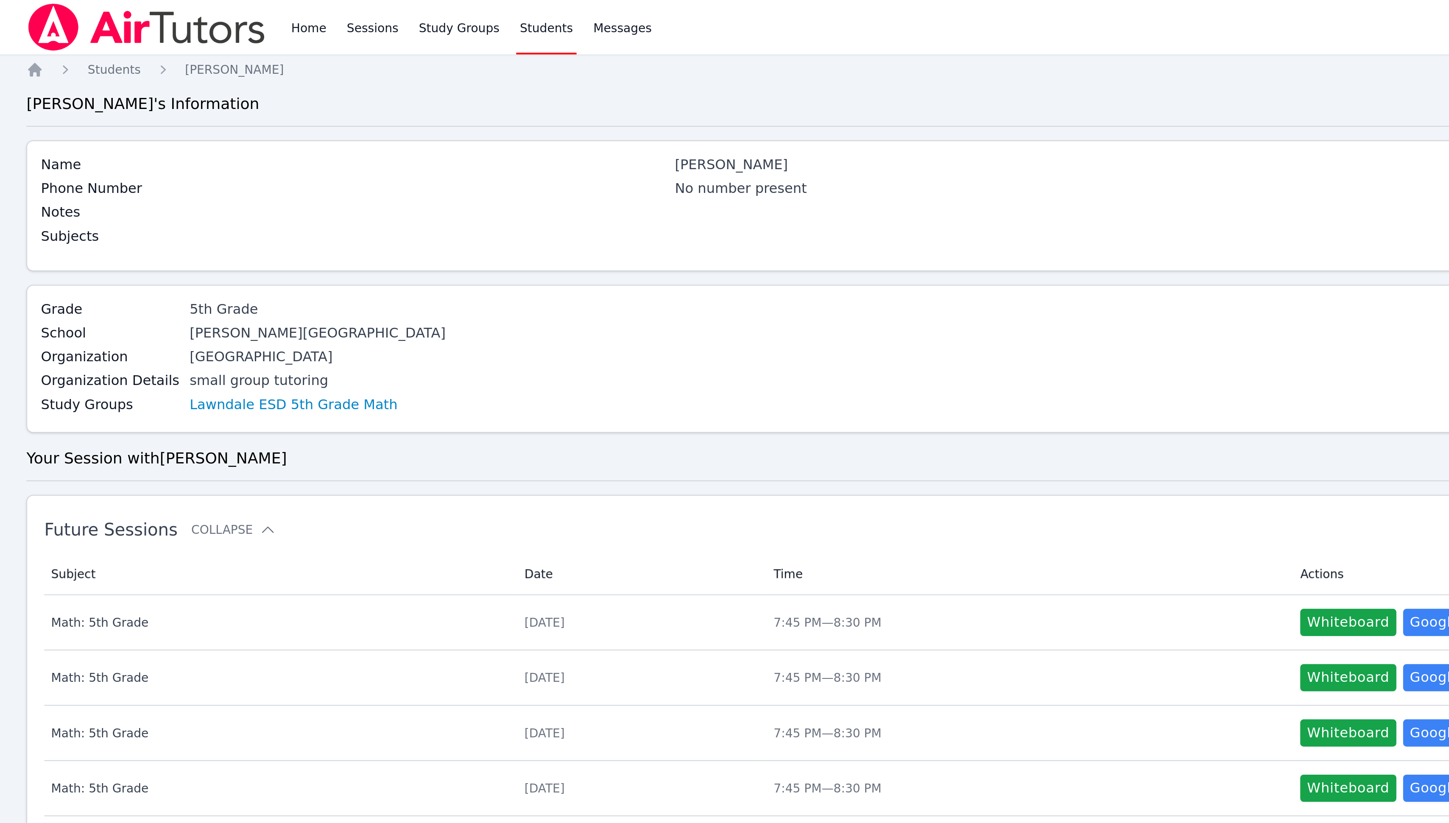
click at [521, 84] on div "[PERSON_NAME]" at bounding box center [815, 82] width 621 height 10
copy div "[PERSON_NAME]"
click at [468, 10] on span "Messages" at bounding box center [478, 14] width 29 height 8
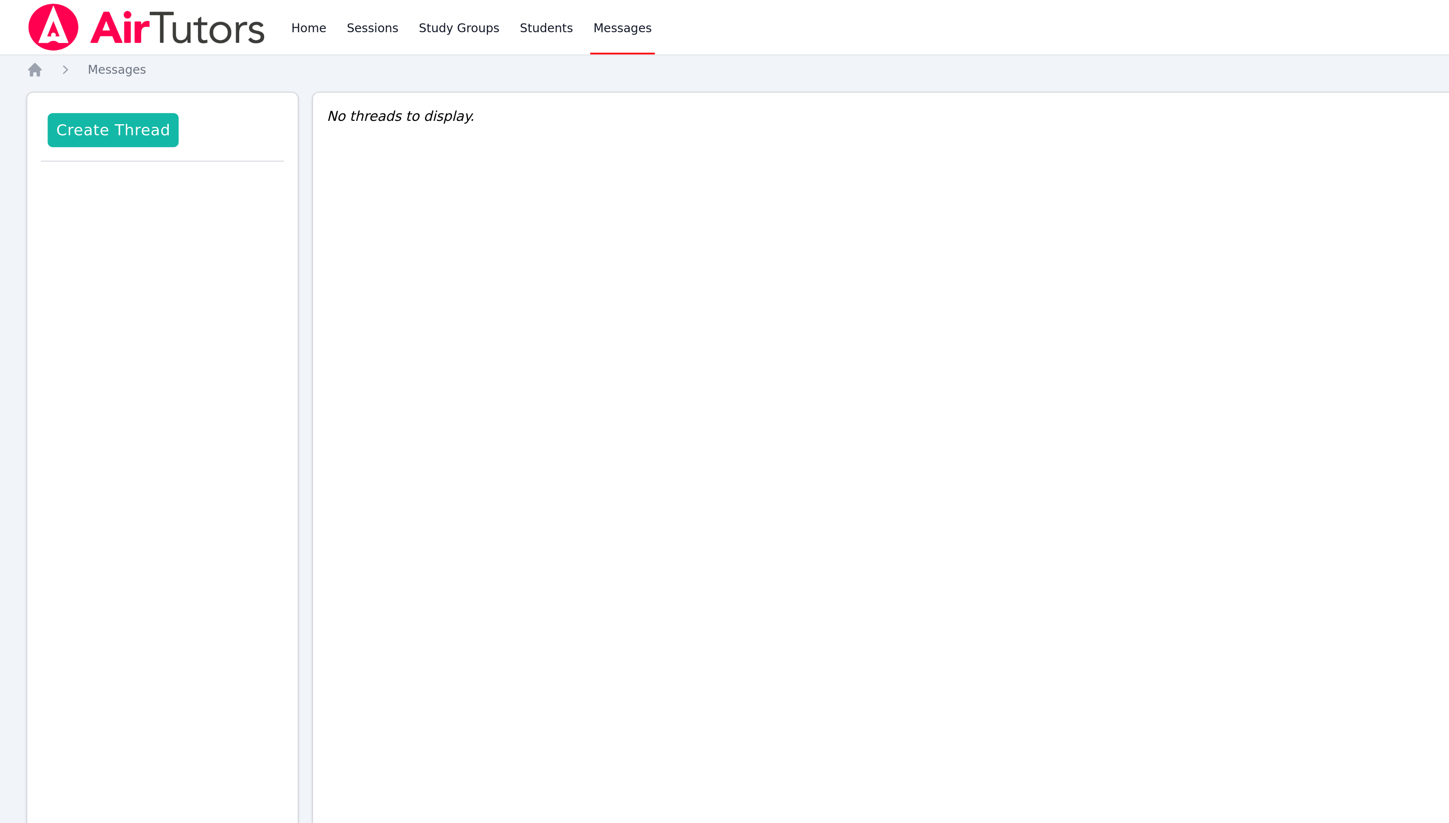
click at [244, 65] on button "Create Thread" at bounding box center [224, 64] width 65 height 17
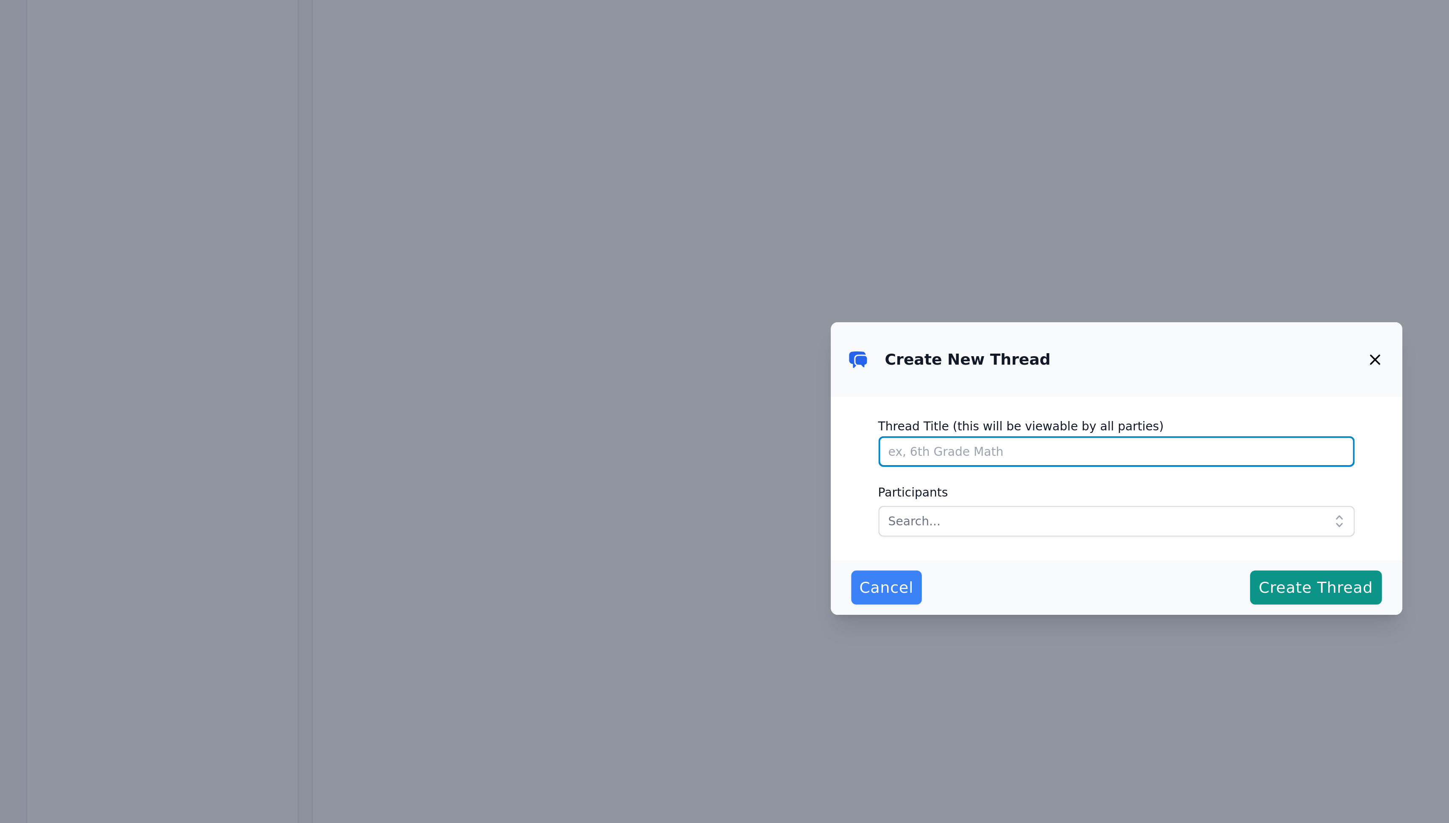
click at [628, 402] on input "Thread Title (this will be viewable by all parties)" at bounding box center [725, 403] width 238 height 15
type input "5th Grade Math Tutoring"
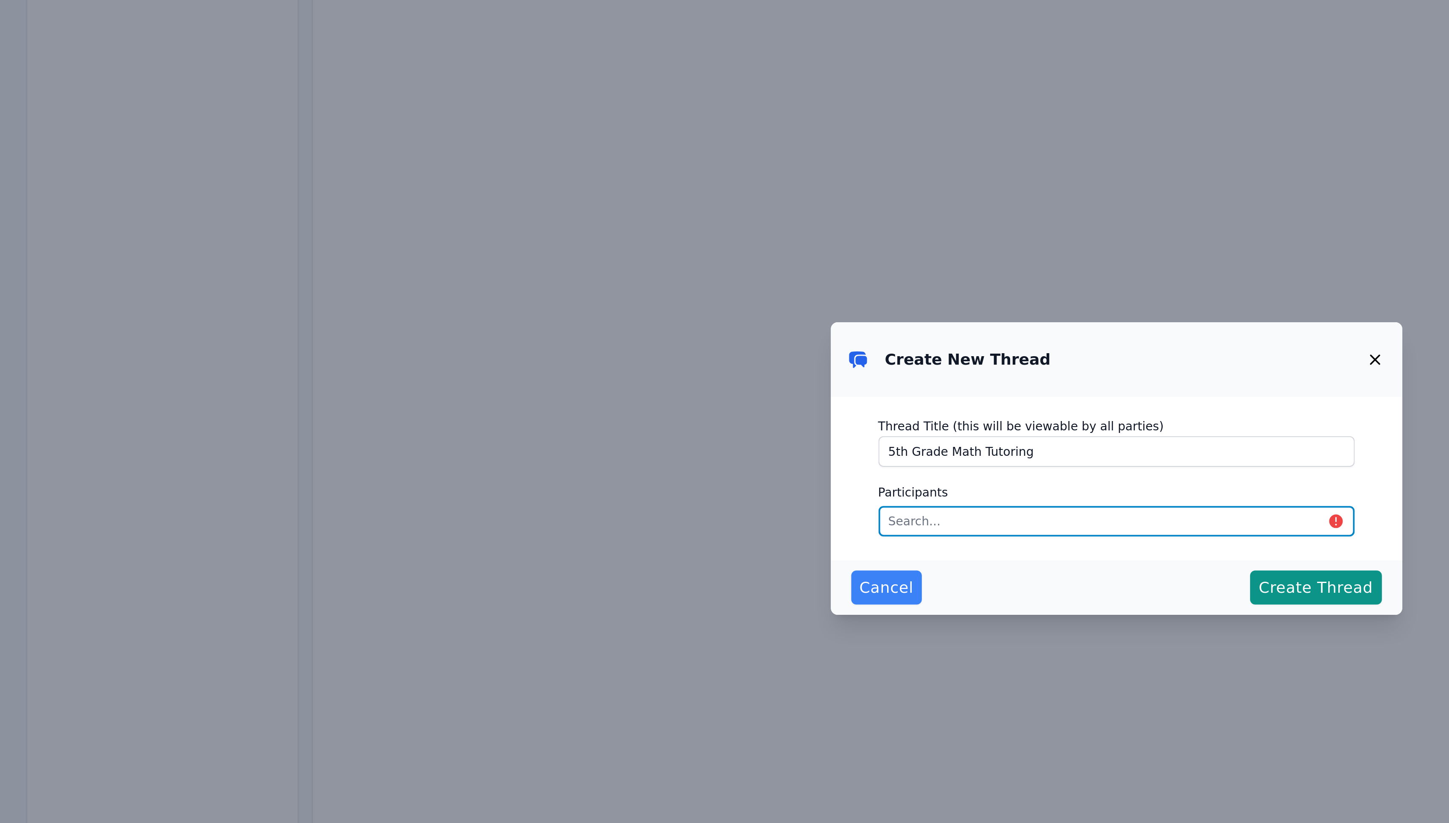
click at [630, 440] on input "text" at bounding box center [725, 437] width 238 height 15
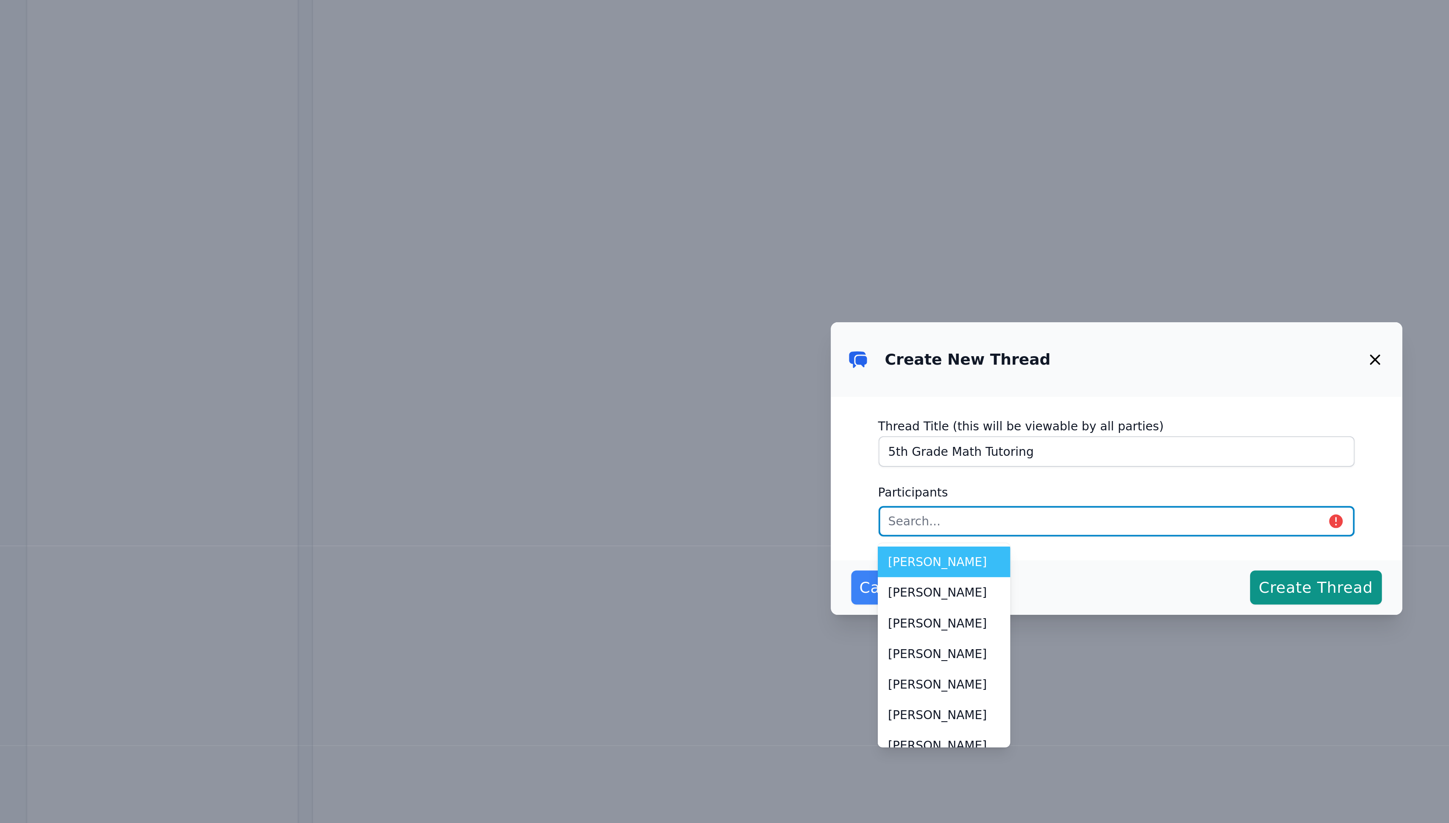
paste input "[PERSON_NAME]"
type input "[PERSON_NAME]"
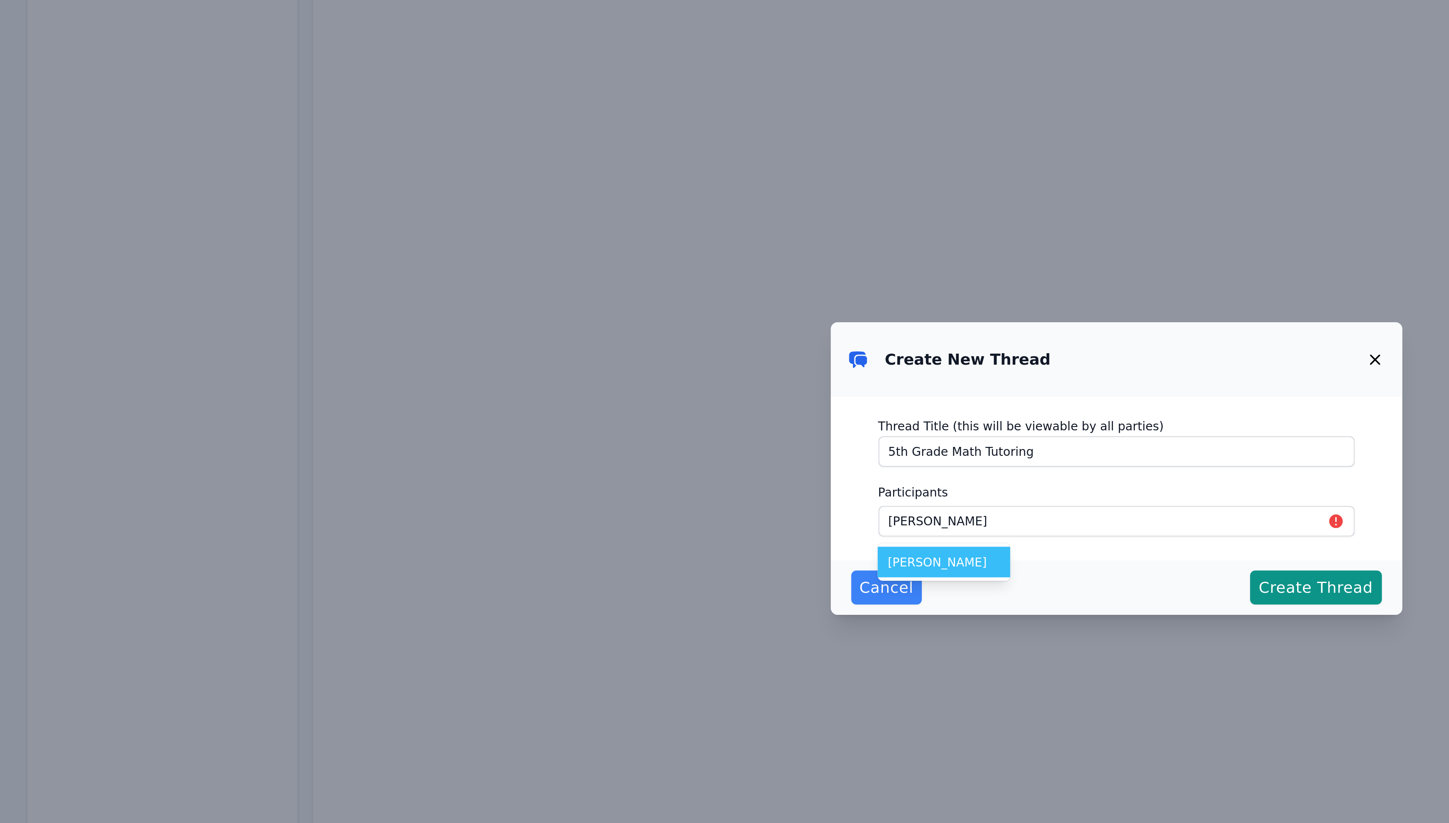
click at [632, 456] on span "[PERSON_NAME]" at bounding box center [639, 458] width 56 height 8
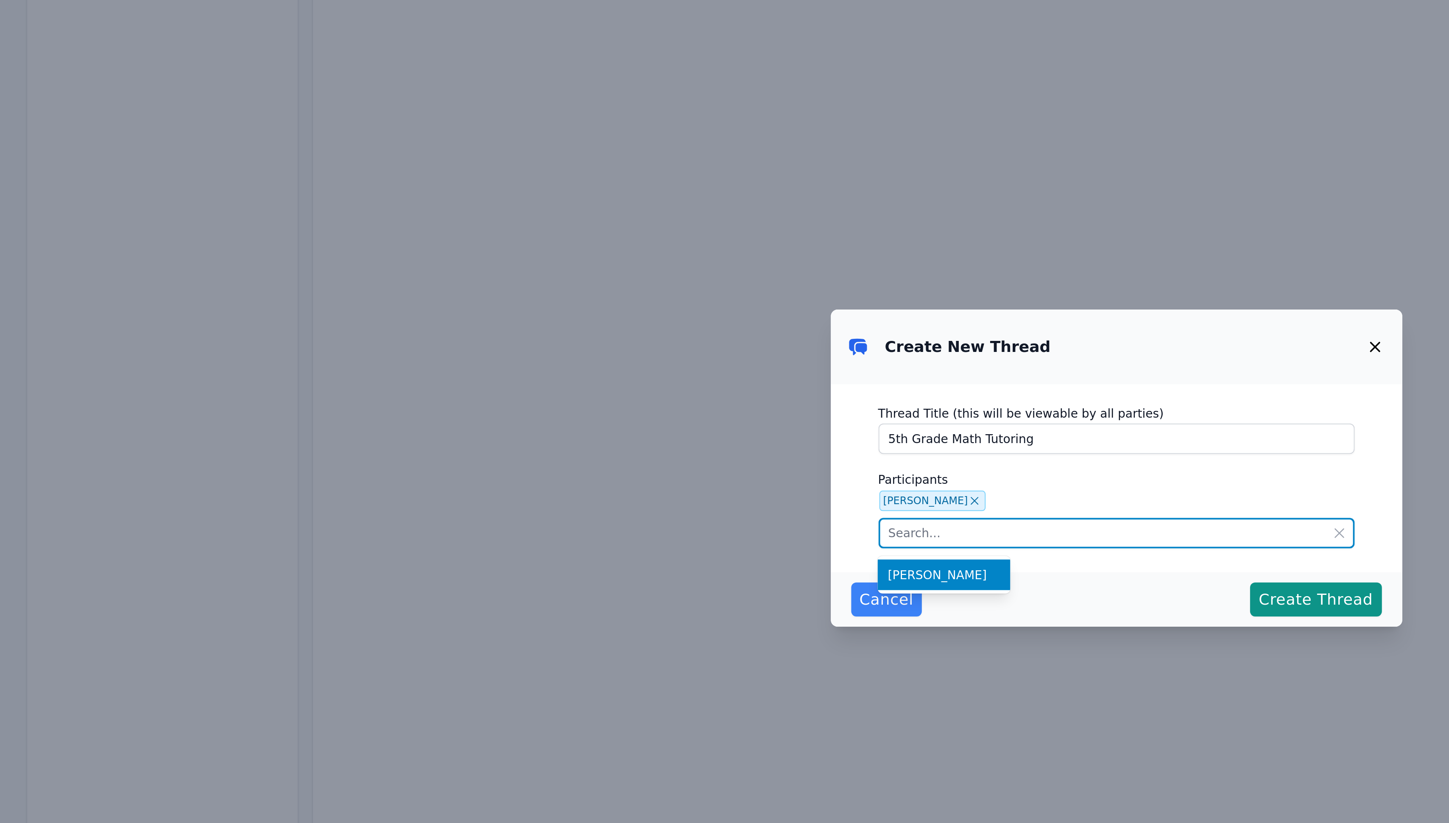
click at [699, 445] on input "text" at bounding box center [725, 443] width 238 height 15
type input "[PERSON_NAME]"
click at [838, 443] on icon at bounding box center [836, 444] width 4 height 4
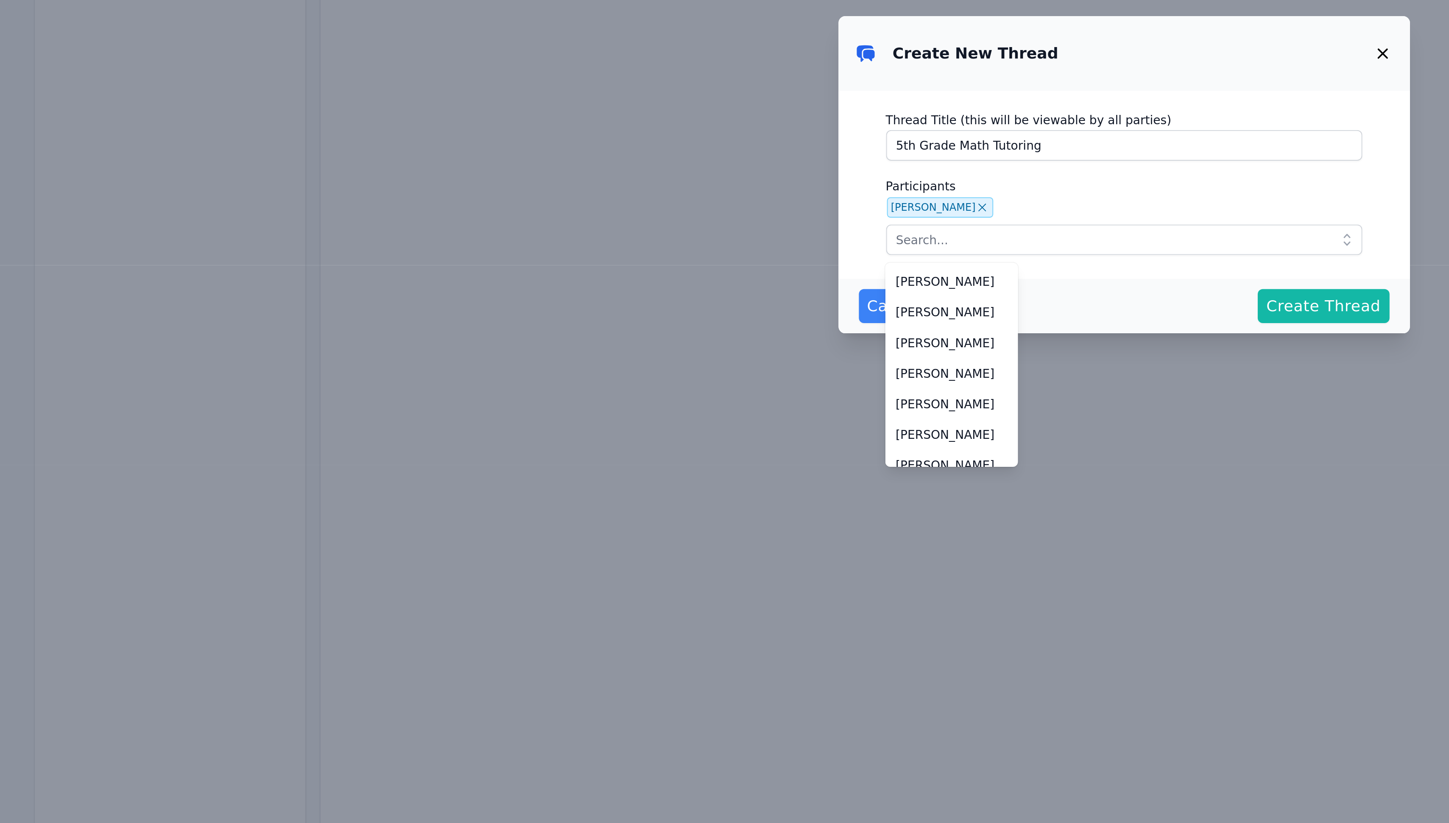
click at [821, 473] on span "Create Thread" at bounding box center [824, 477] width 57 height 12
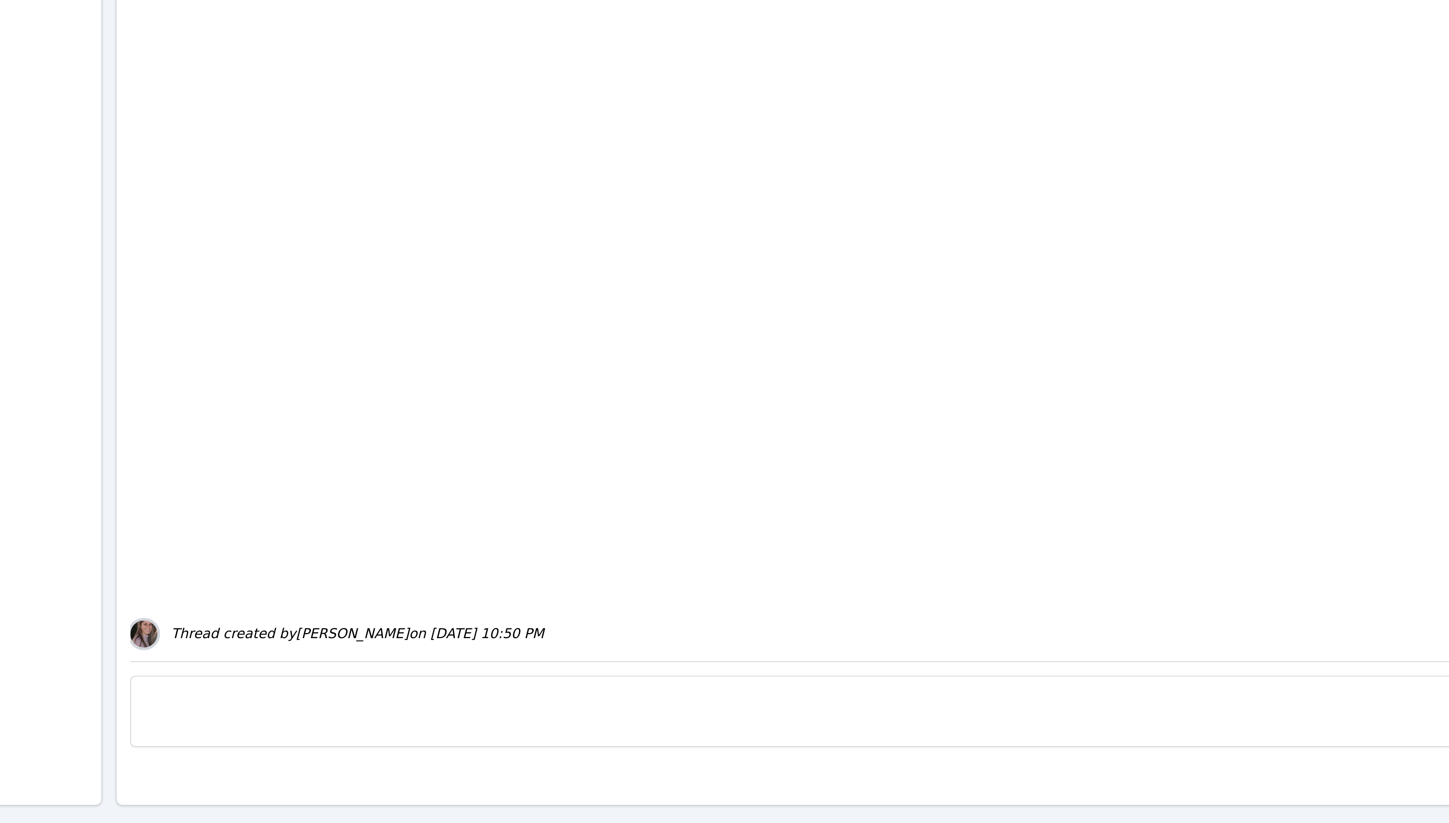
scroll to position [8, 0]
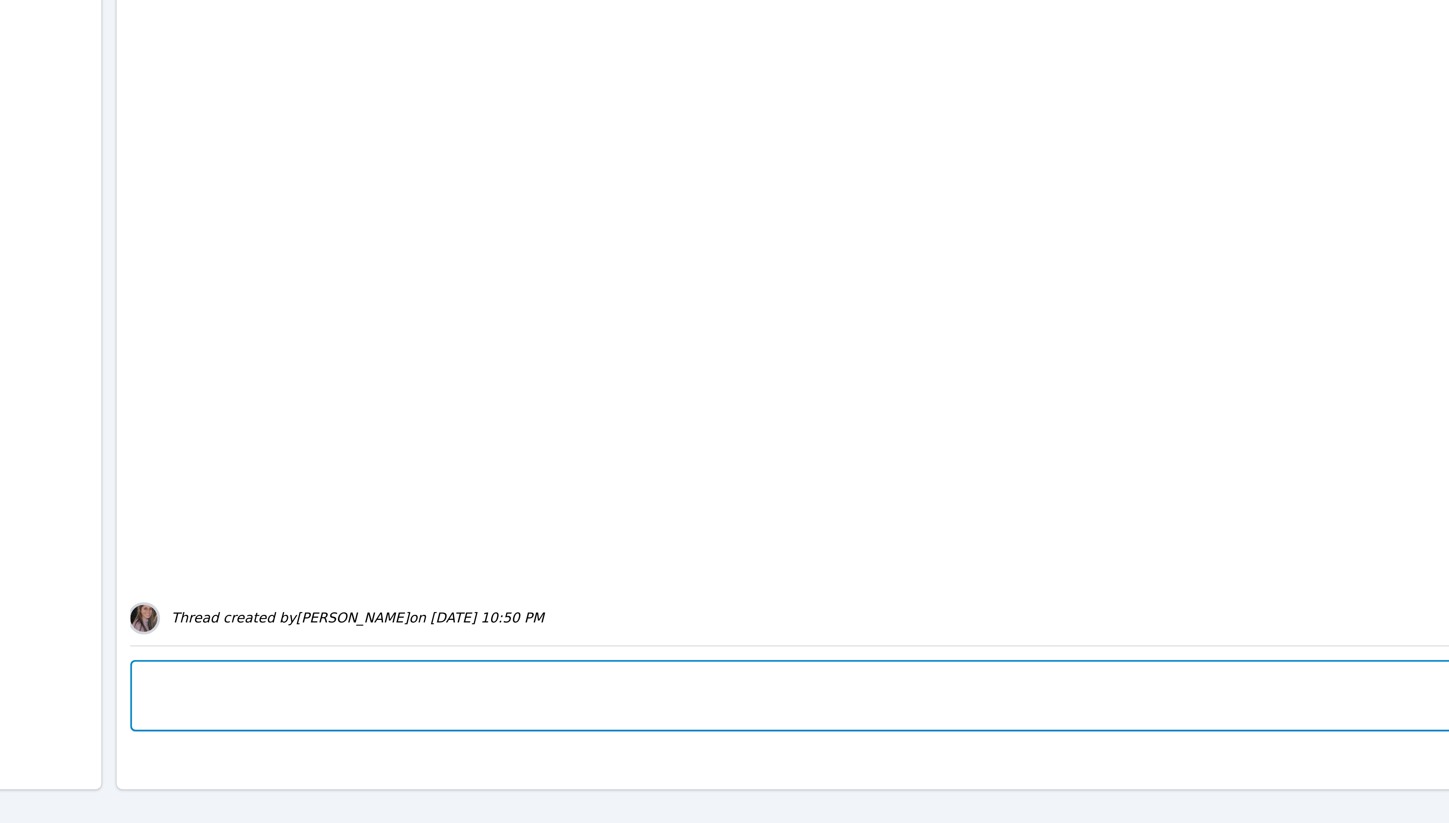
click at [674, 760] on textarea at bounding box center [796, 759] width 930 height 36
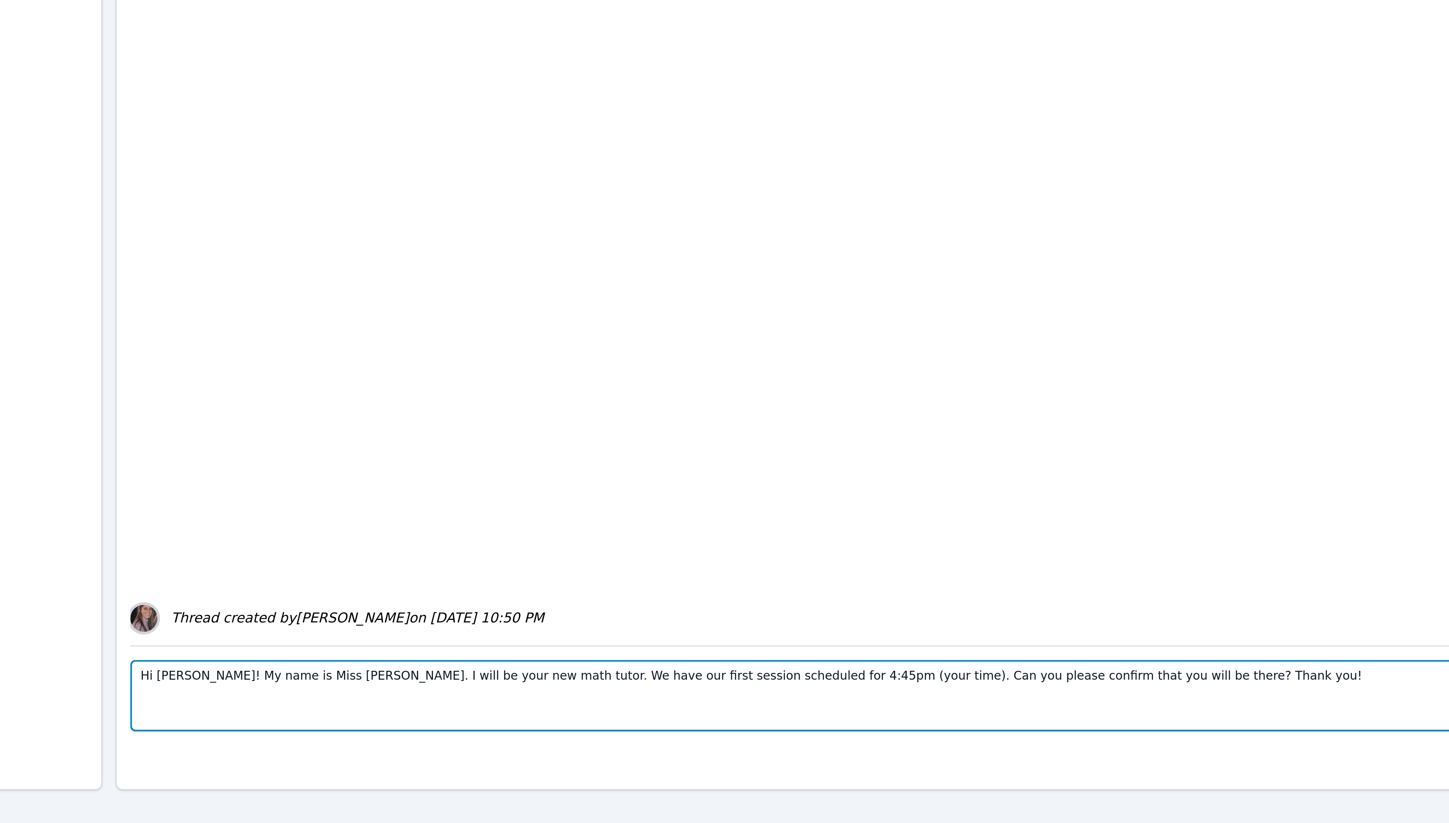
drag, startPoint x: 833, startPoint y: 750, endPoint x: 329, endPoint y: 757, distance: 504.3
click at [329, 757] on div "Back to Threads 5th Grade Math Tutoring Selena Kandalefet Members Thread create…" at bounding box center [796, 422] width 945 height 768
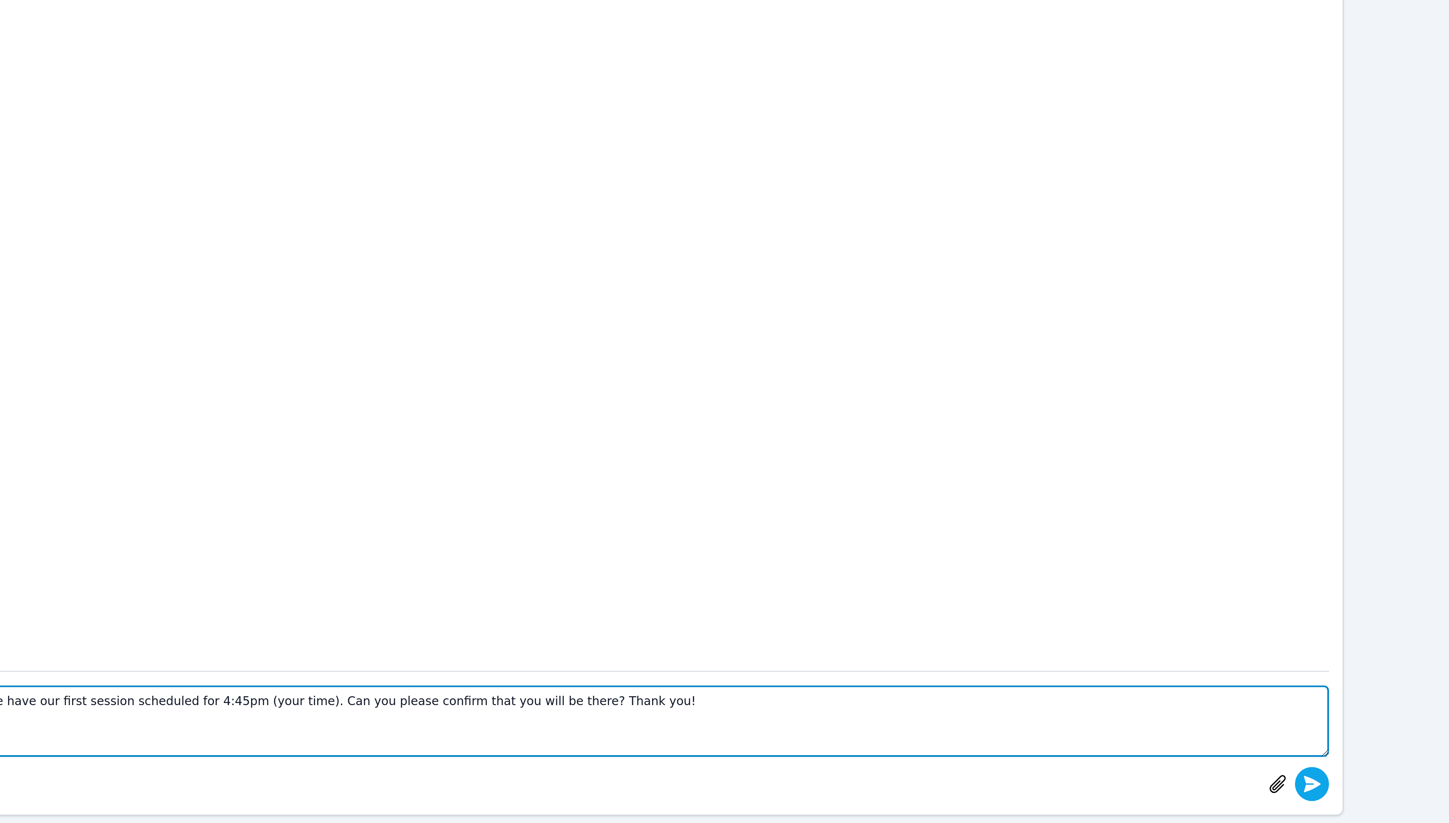
type textarea "Hi Selena! My name is Miss Nicole. I will be your new math tutor. We have our f…"
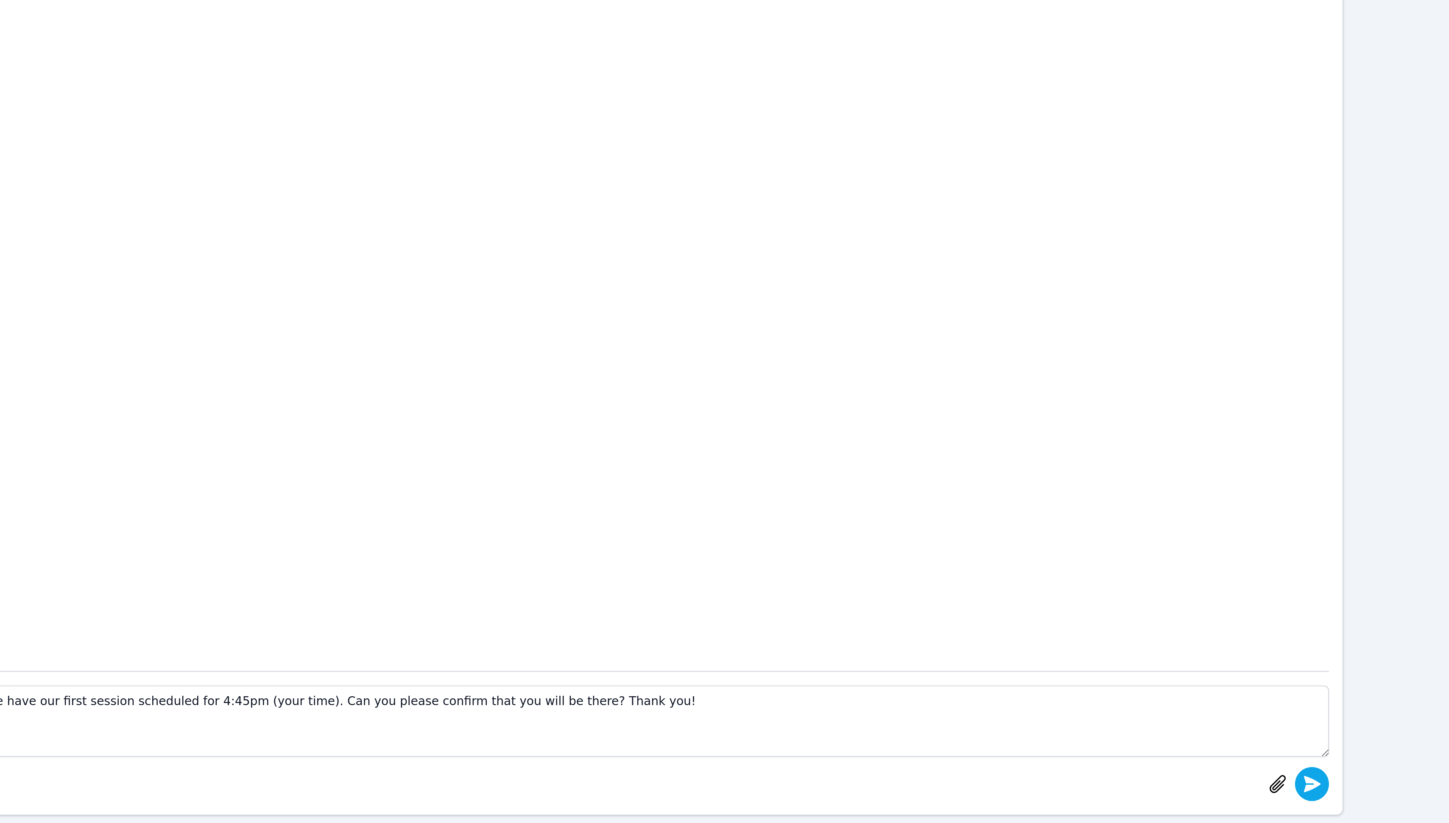
click at [1254, 788] on icon "submit" at bounding box center [1252, 790] width 8 height 8
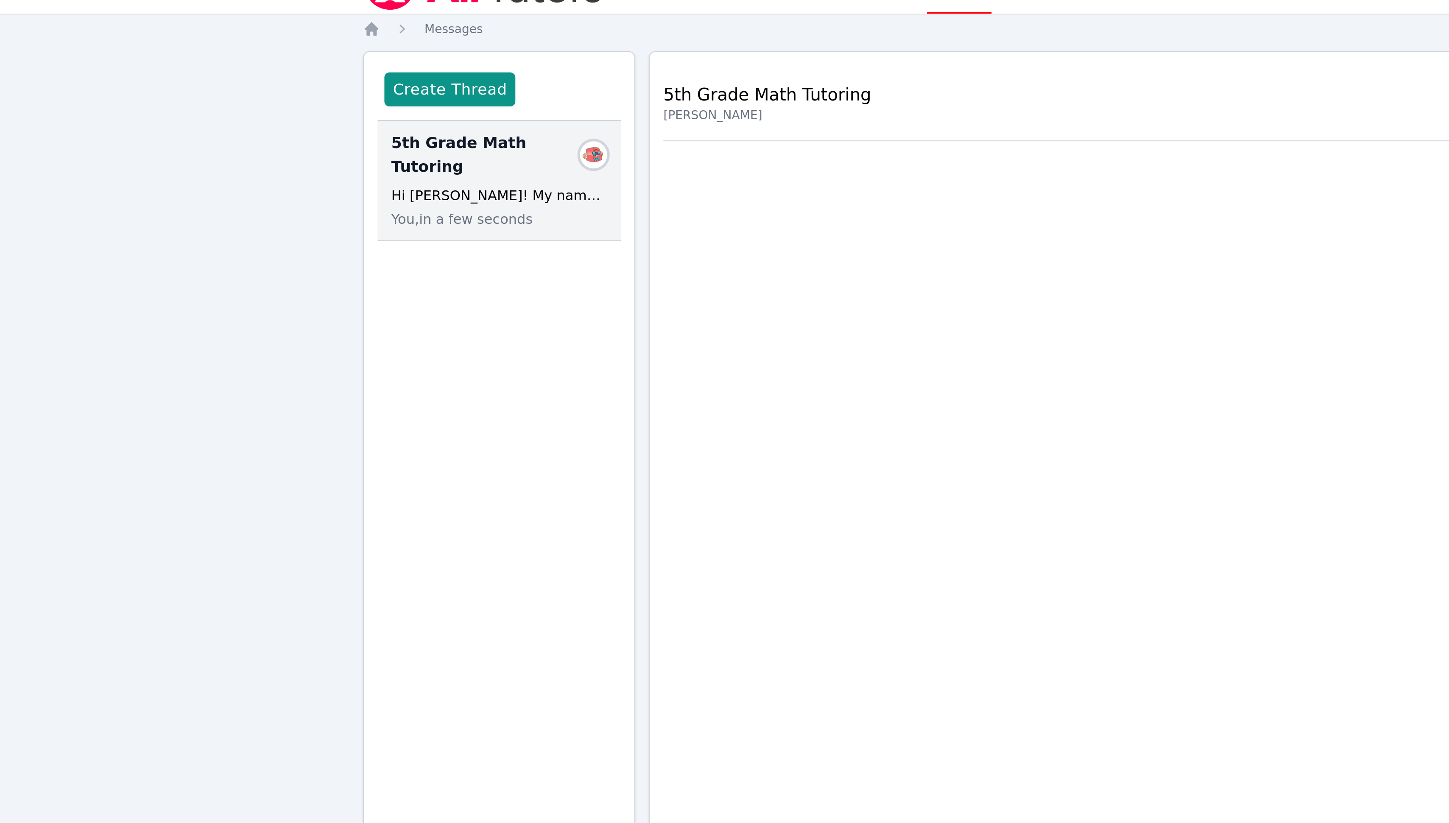
scroll to position [0, 0]
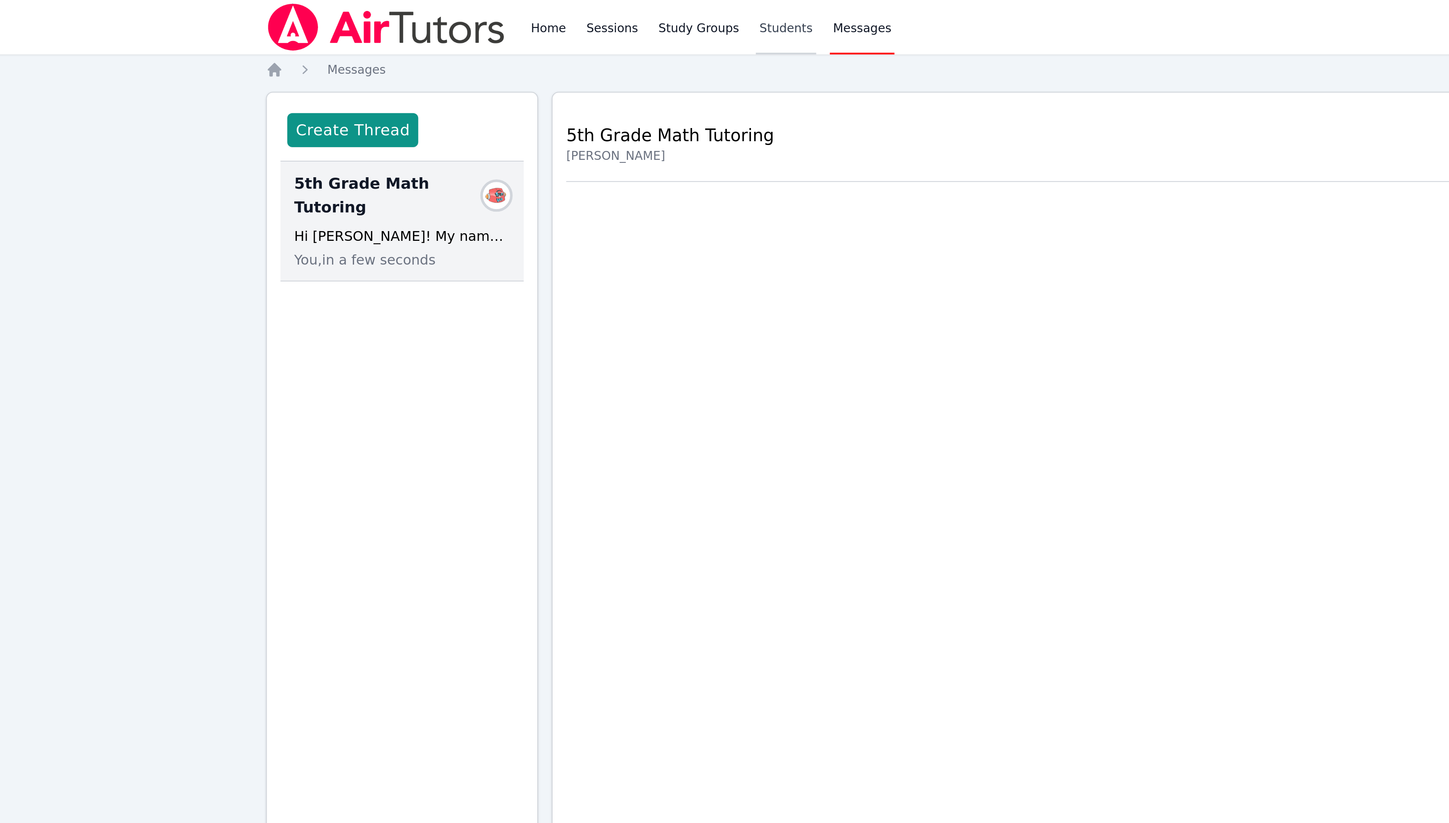
click at [430, 9] on link "Students" at bounding box center [440, 13] width 30 height 27
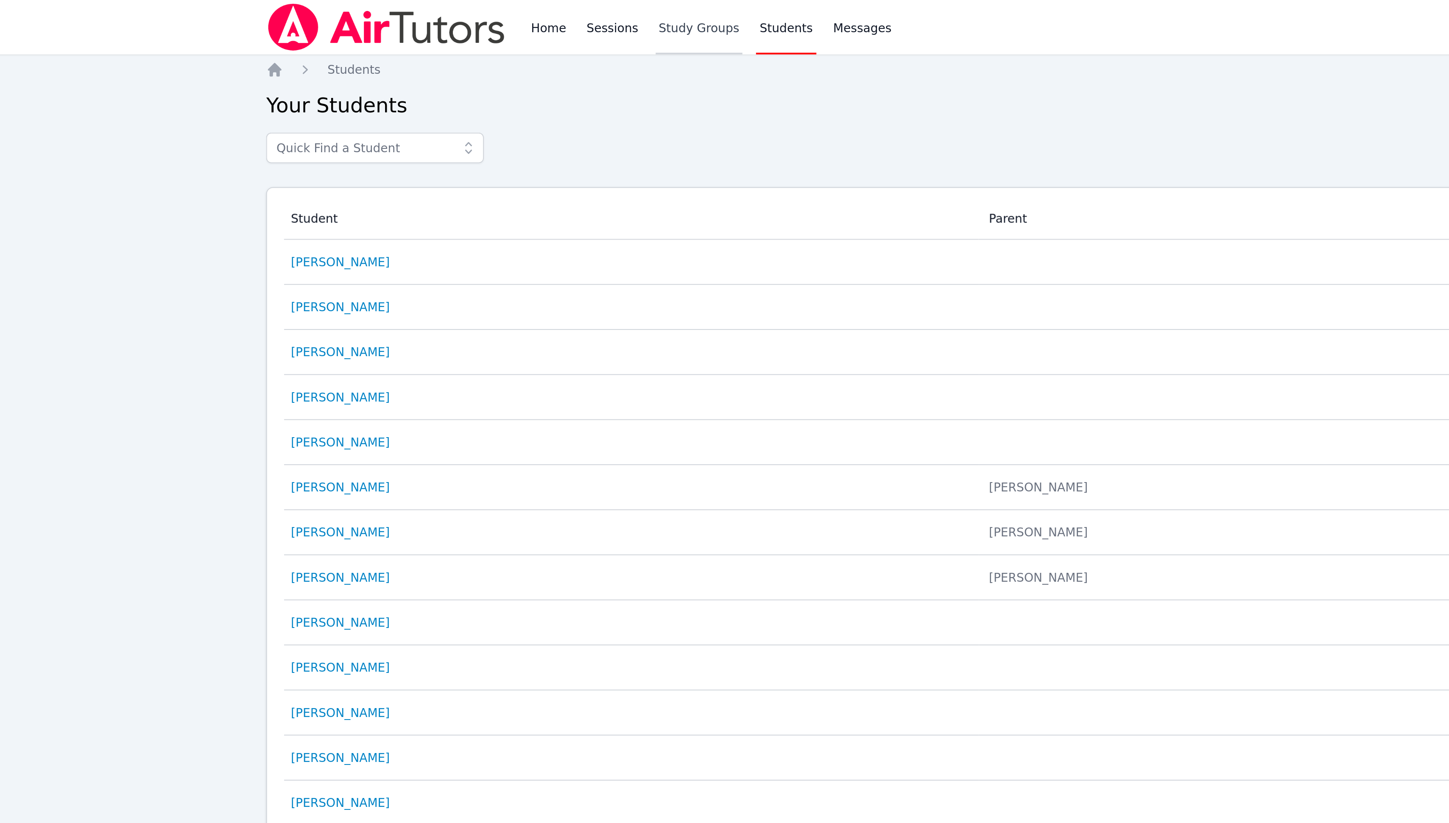
click at [391, 12] on link "Study Groups" at bounding box center [397, 13] width 44 height 27
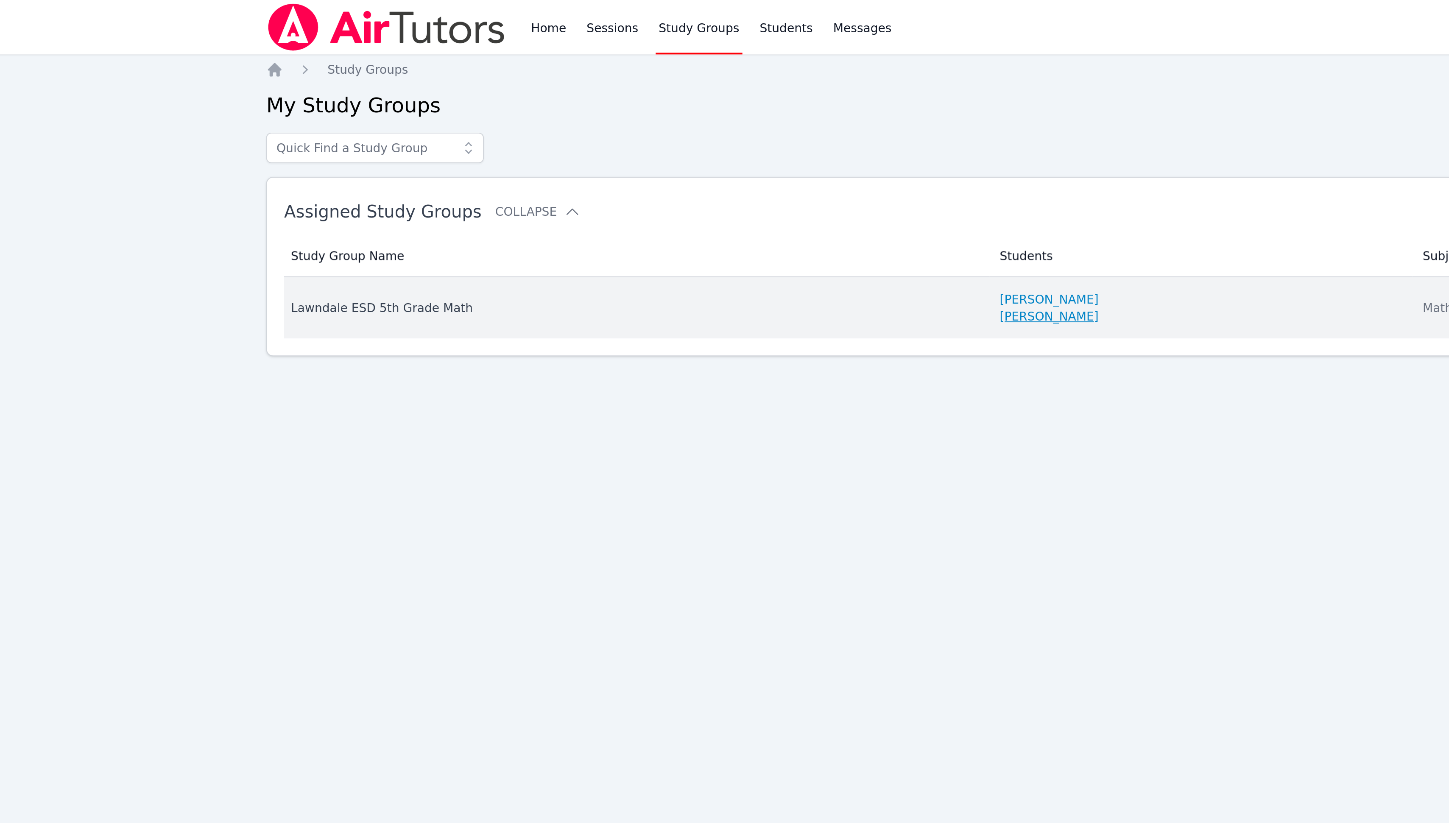
click at [559, 162] on link "[PERSON_NAME]" at bounding box center [571, 158] width 49 height 8
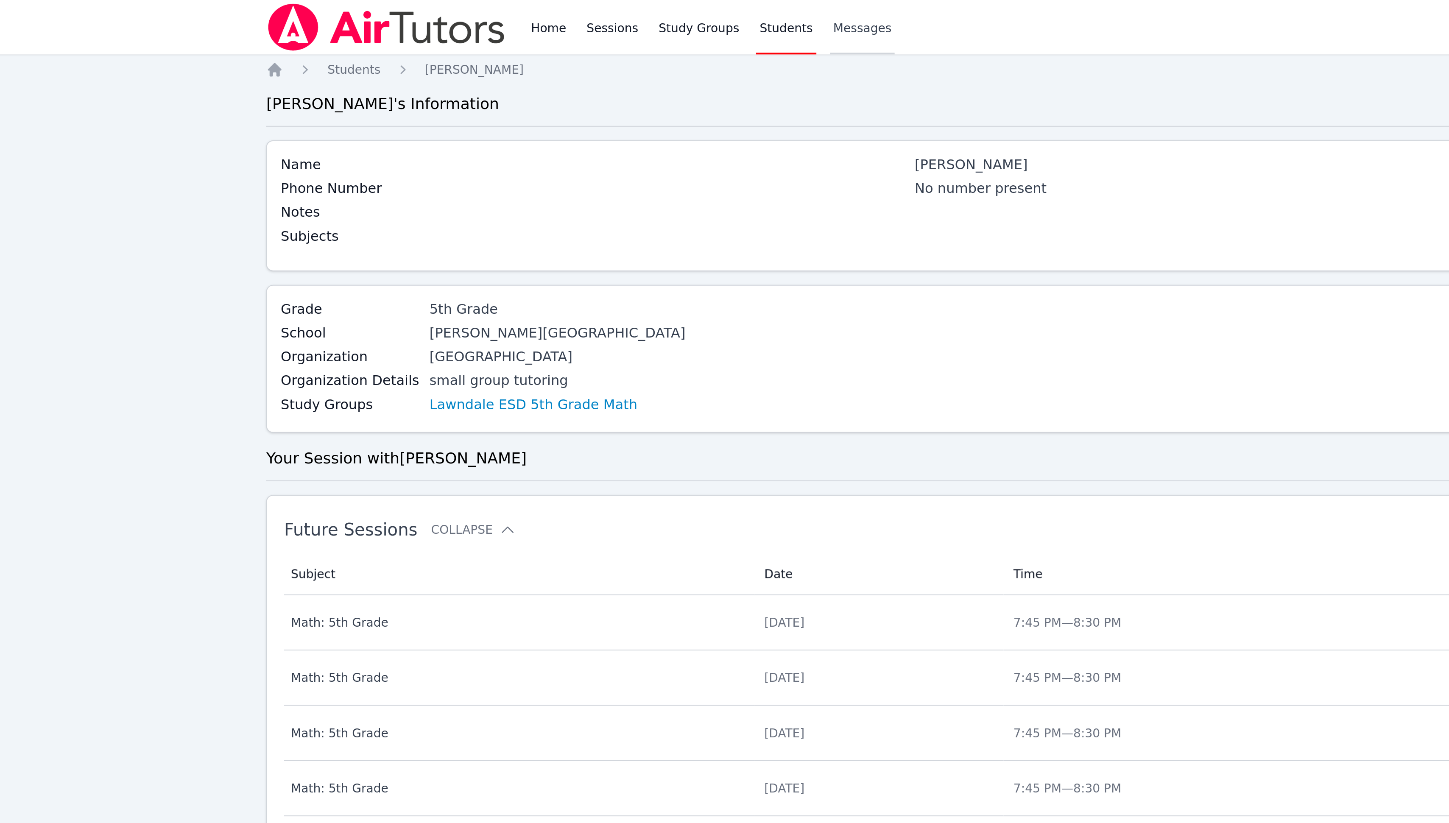
click at [467, 10] on span "Messages" at bounding box center [478, 14] width 29 height 8
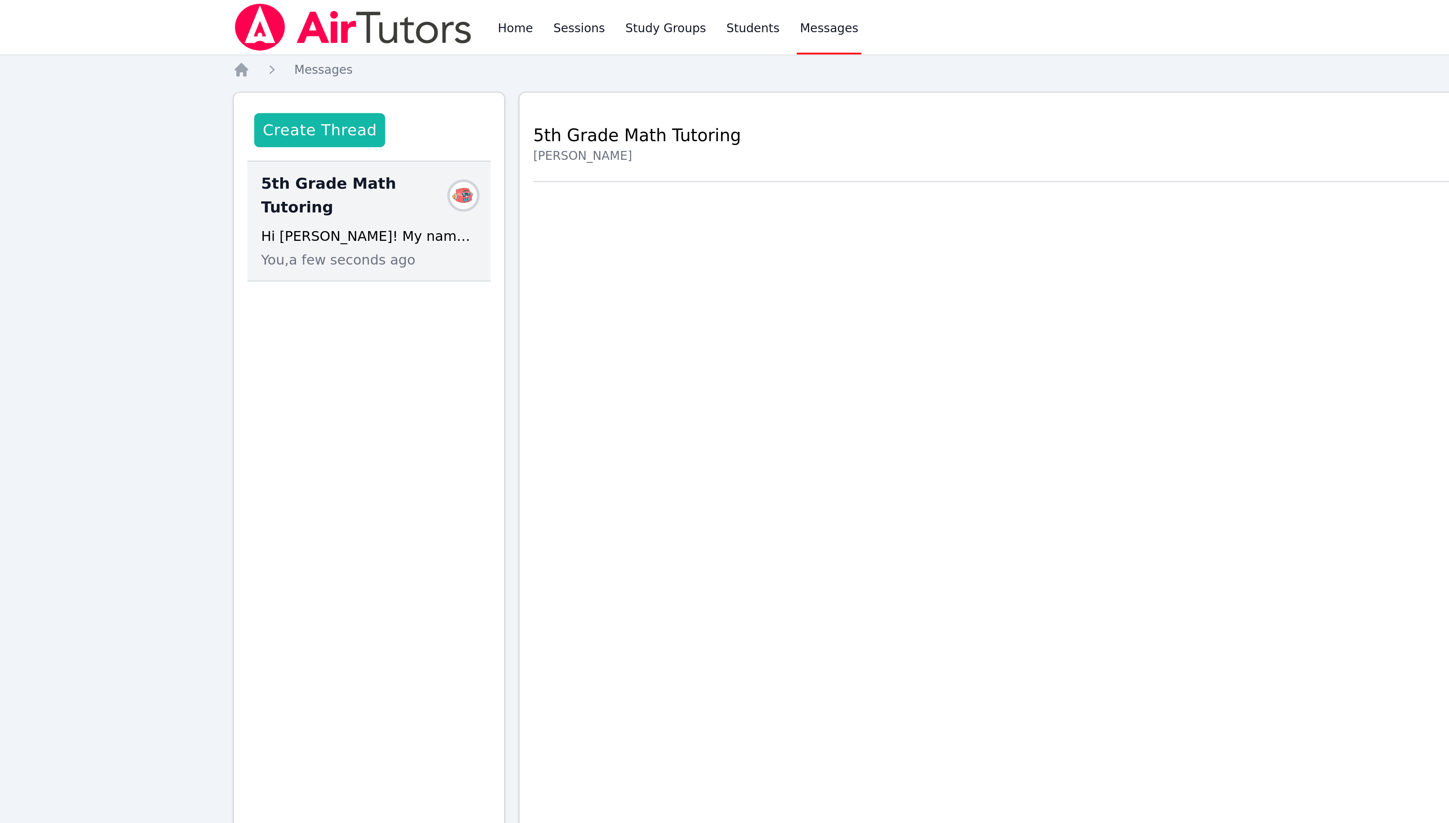
click at [241, 60] on button "Create Thread" at bounding box center [224, 64] width 65 height 17
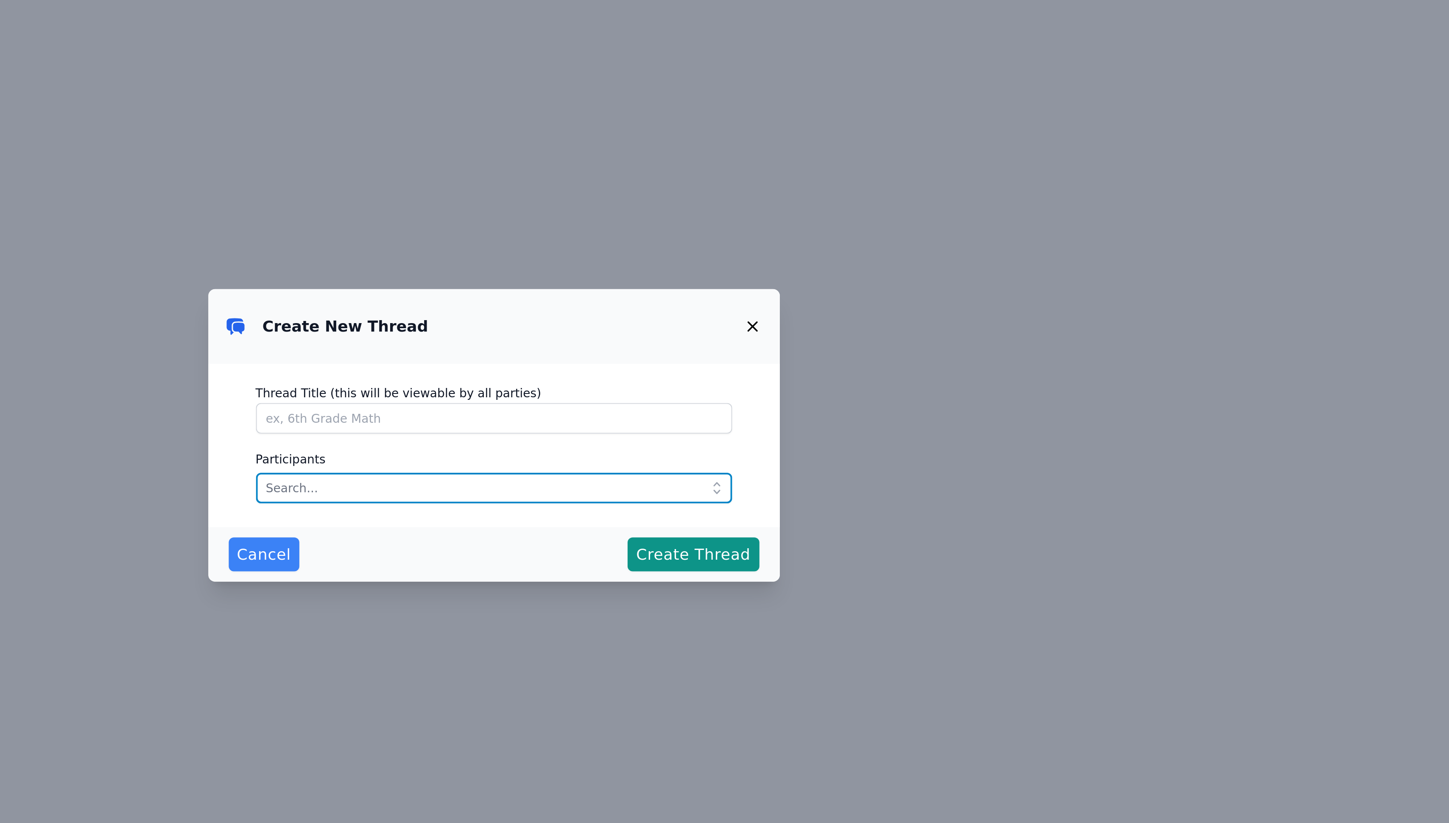
click at [724, 435] on input "text" at bounding box center [725, 437] width 238 height 15
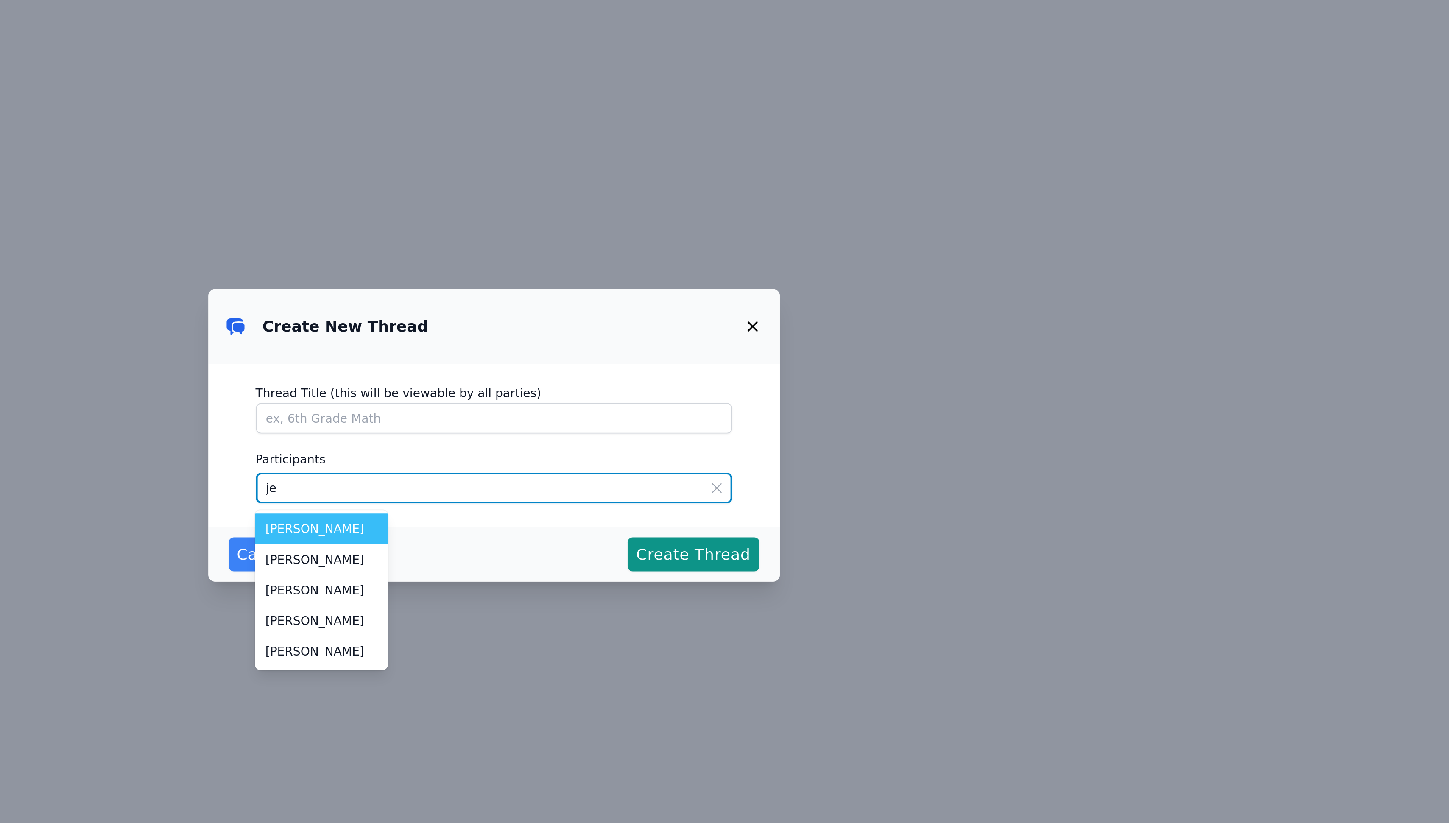
type input "jer"
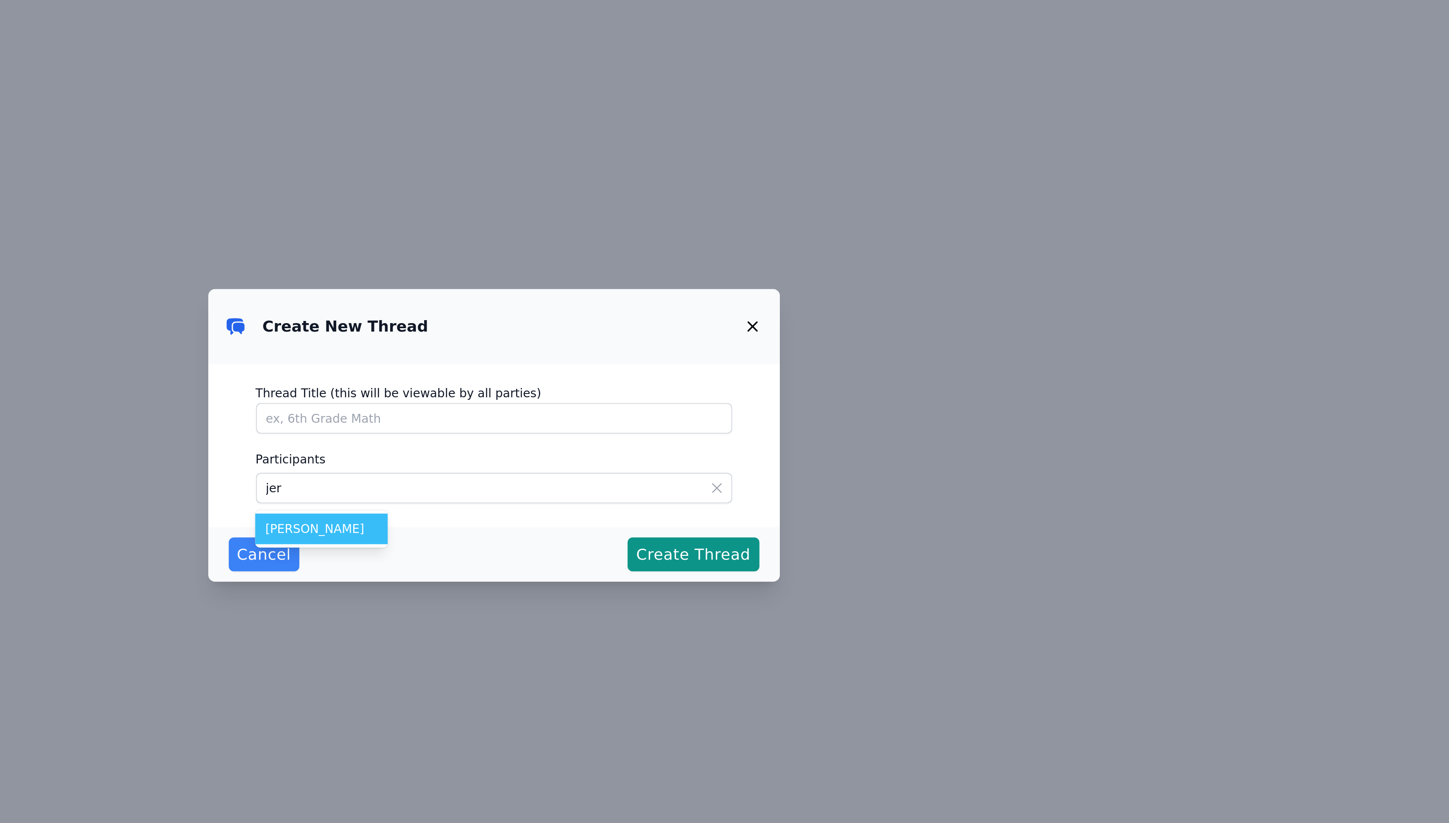
click at [648, 455] on span "[PERSON_NAME]" at bounding box center [639, 458] width 56 height 8
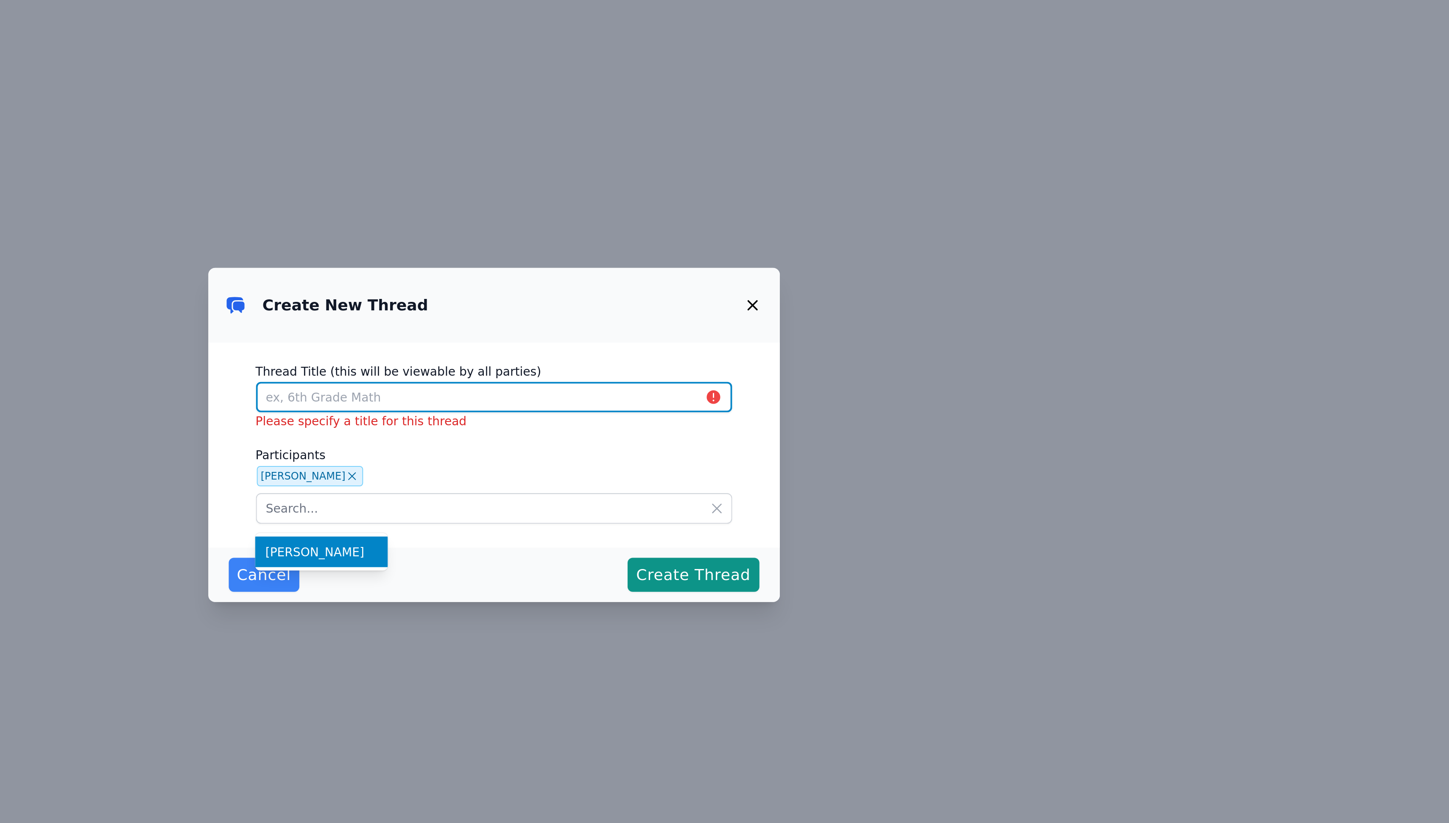
click at [673, 390] on input "Thread Title (this will be viewable by all parties)" at bounding box center [725, 392] width 238 height 15
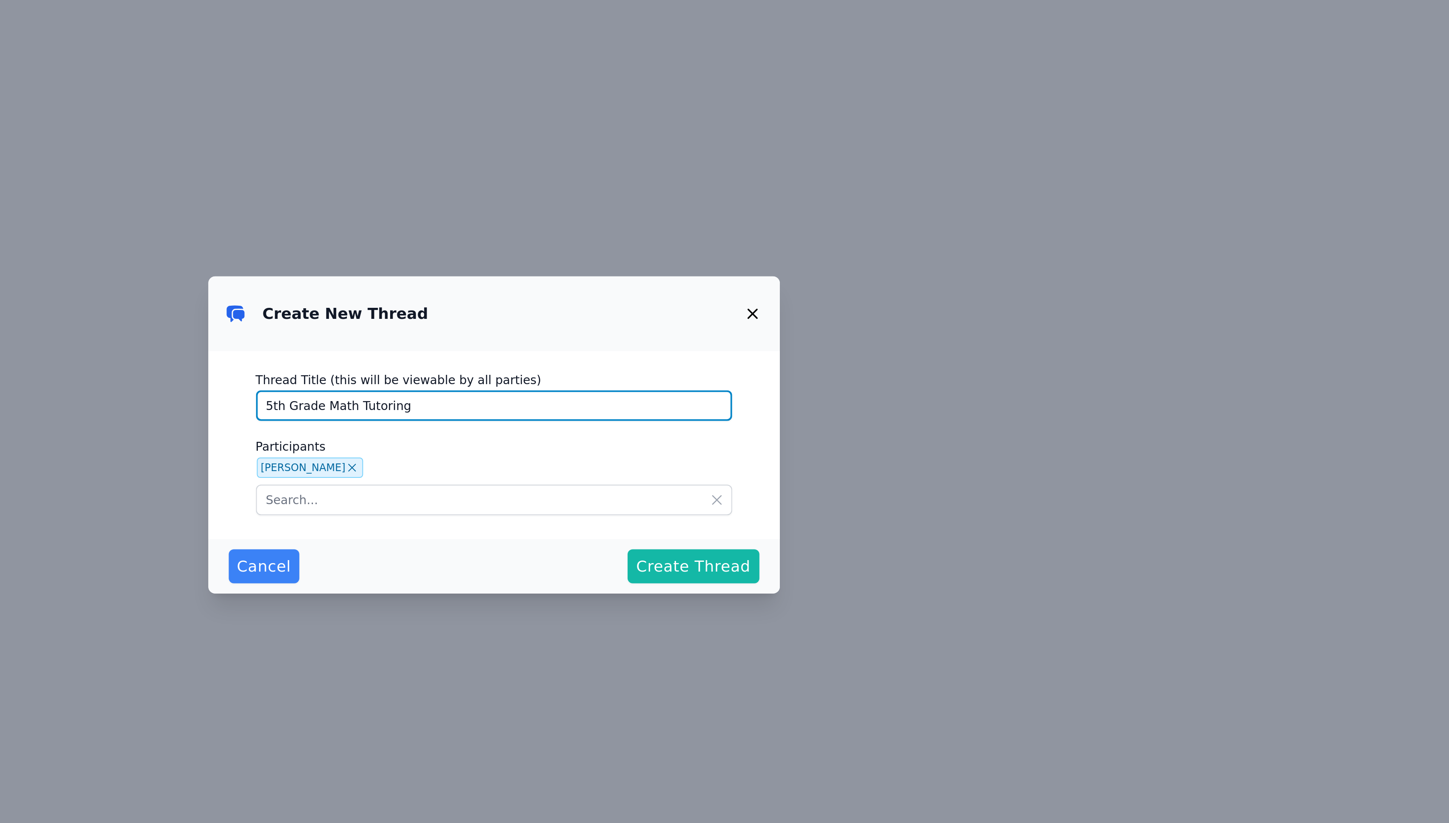
type input "5th Grade Math Tutoring"
click at [824, 484] on button "Create Thread" at bounding box center [823, 477] width 65 height 17
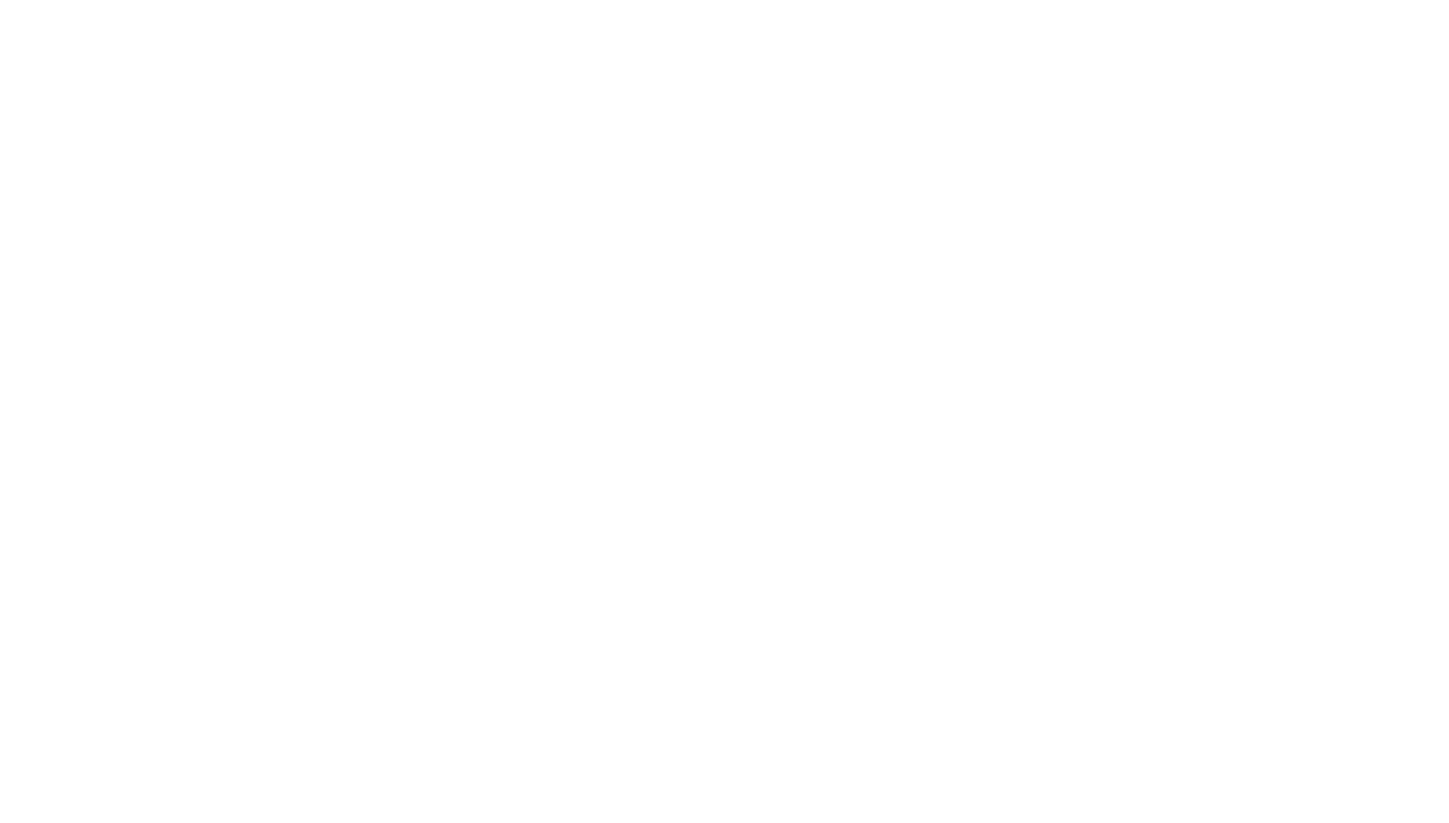
scroll to position [8, 0]
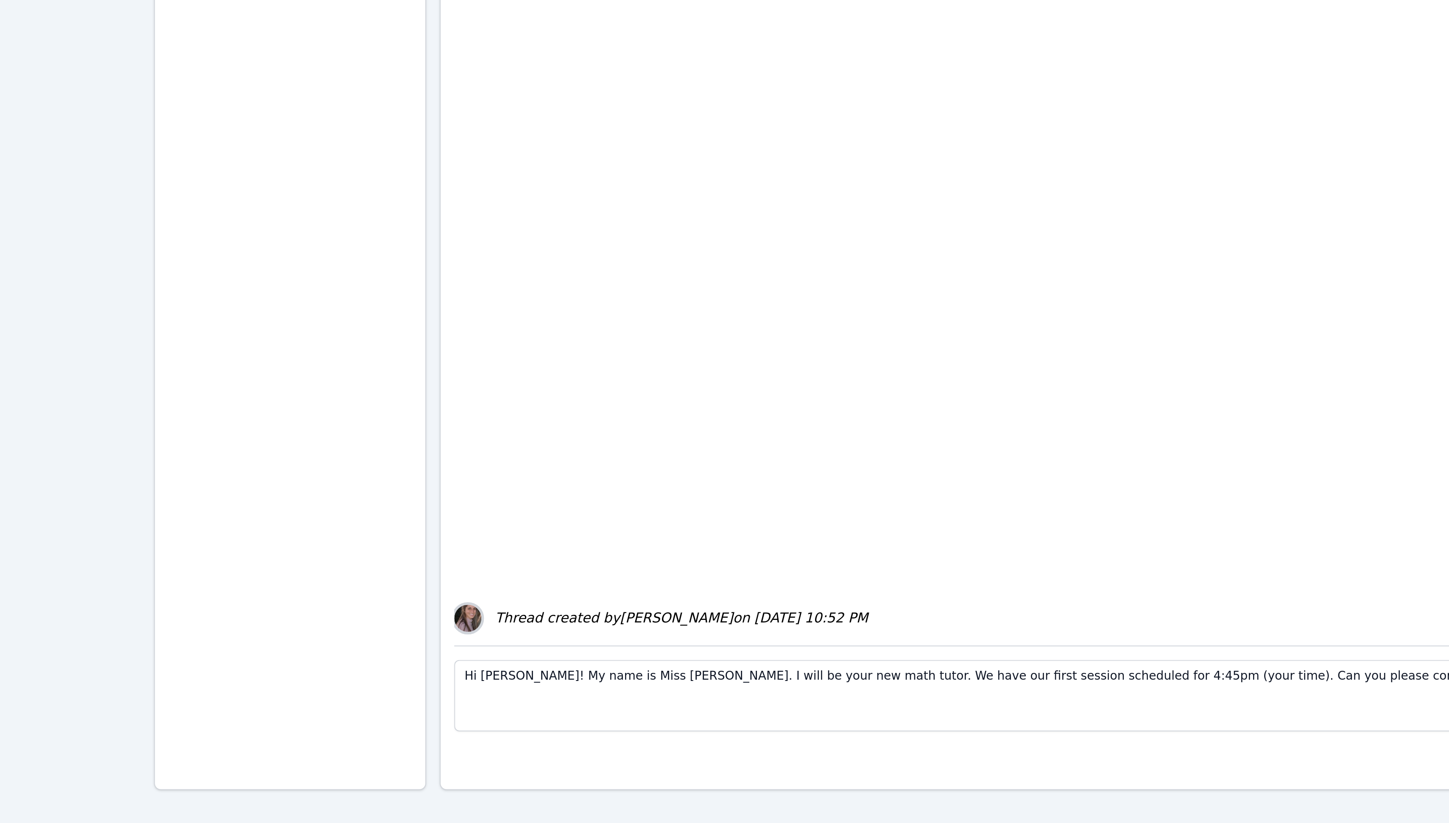
click at [349, 749] on textarea "Hi Selena! My name is Miss Nicole. I will be your new math tutor. We have our f…" at bounding box center [796, 759] width 930 height 36
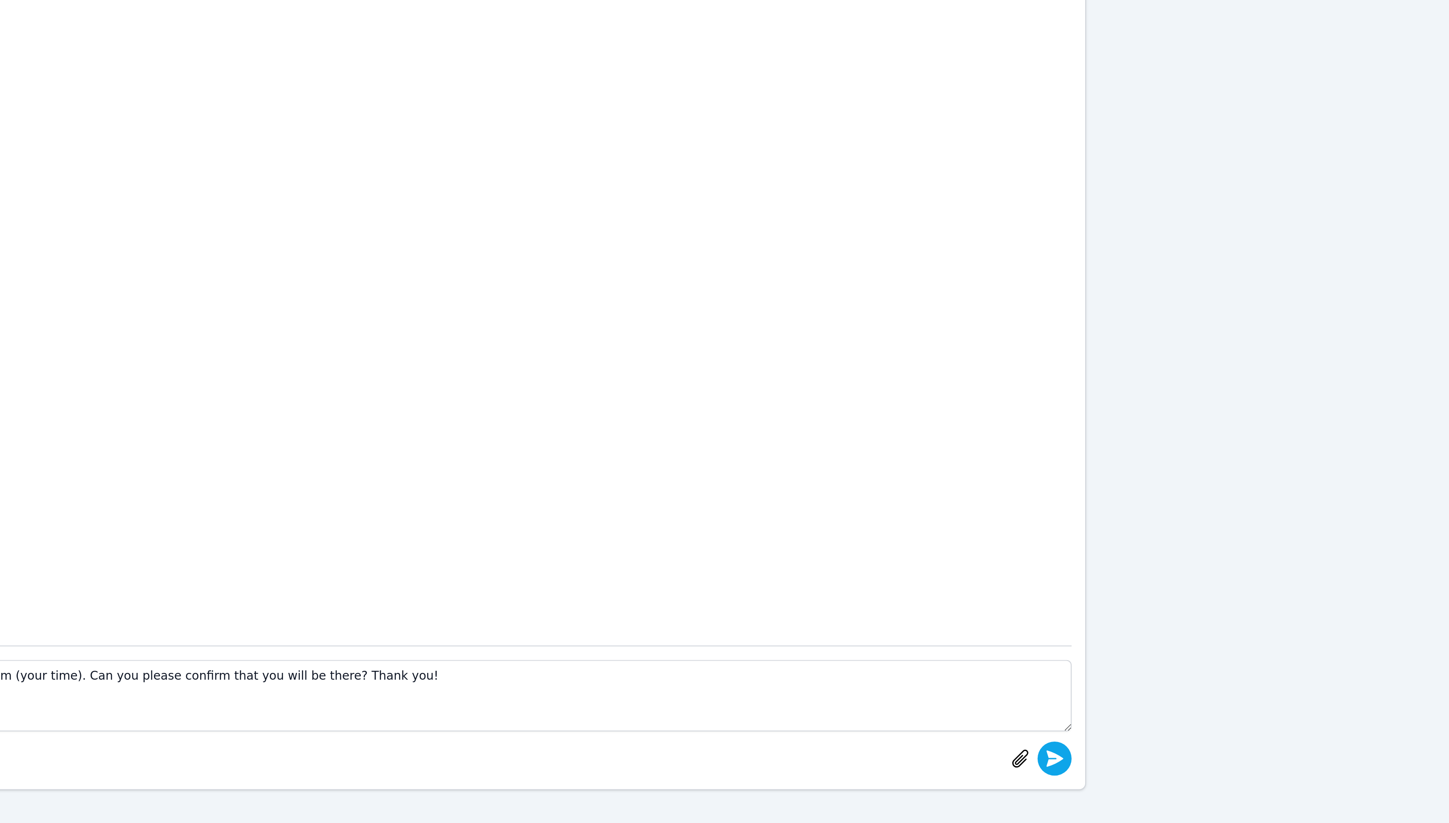
type textarea "Hi Jeremy! My name is Miss Nicole. I will be your new math tutor. We have our f…"
click at [1250, 789] on icon "submit" at bounding box center [1252, 790] width 10 height 10
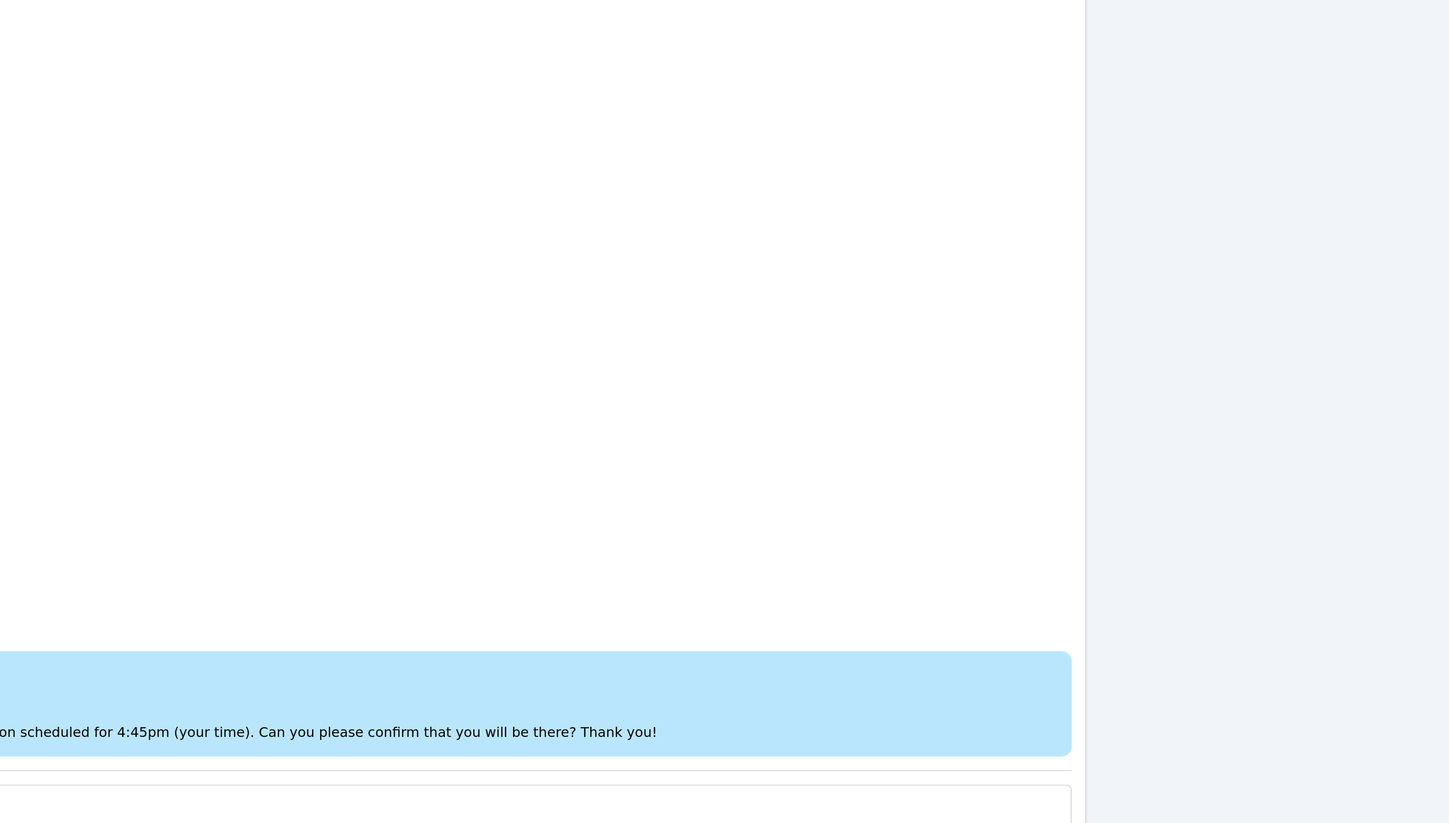
scroll to position [0, 0]
